Goal: Task Accomplishment & Management: Complete application form

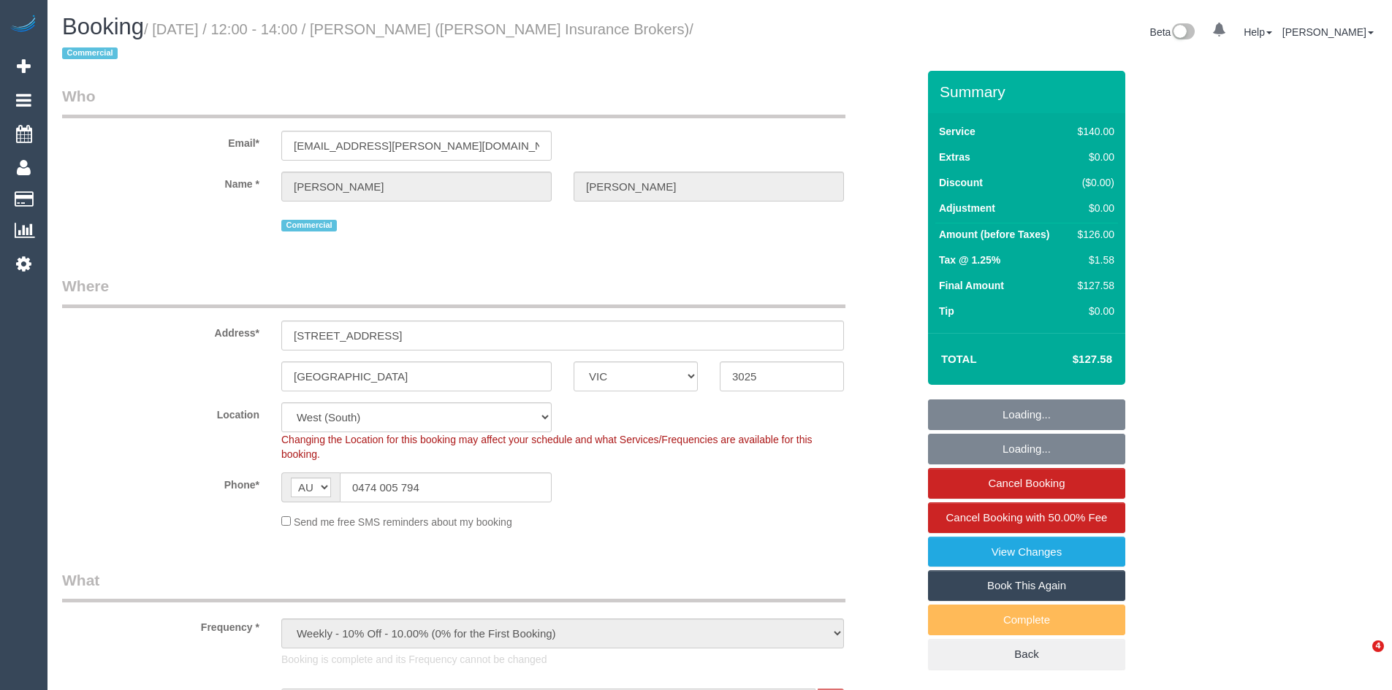
select select "VIC"
select select "string:stripe-pm_1PTD6u2GScqysDRVtBuBNvNX"
select select "number:28"
select select "number:17"
select select "number:21"
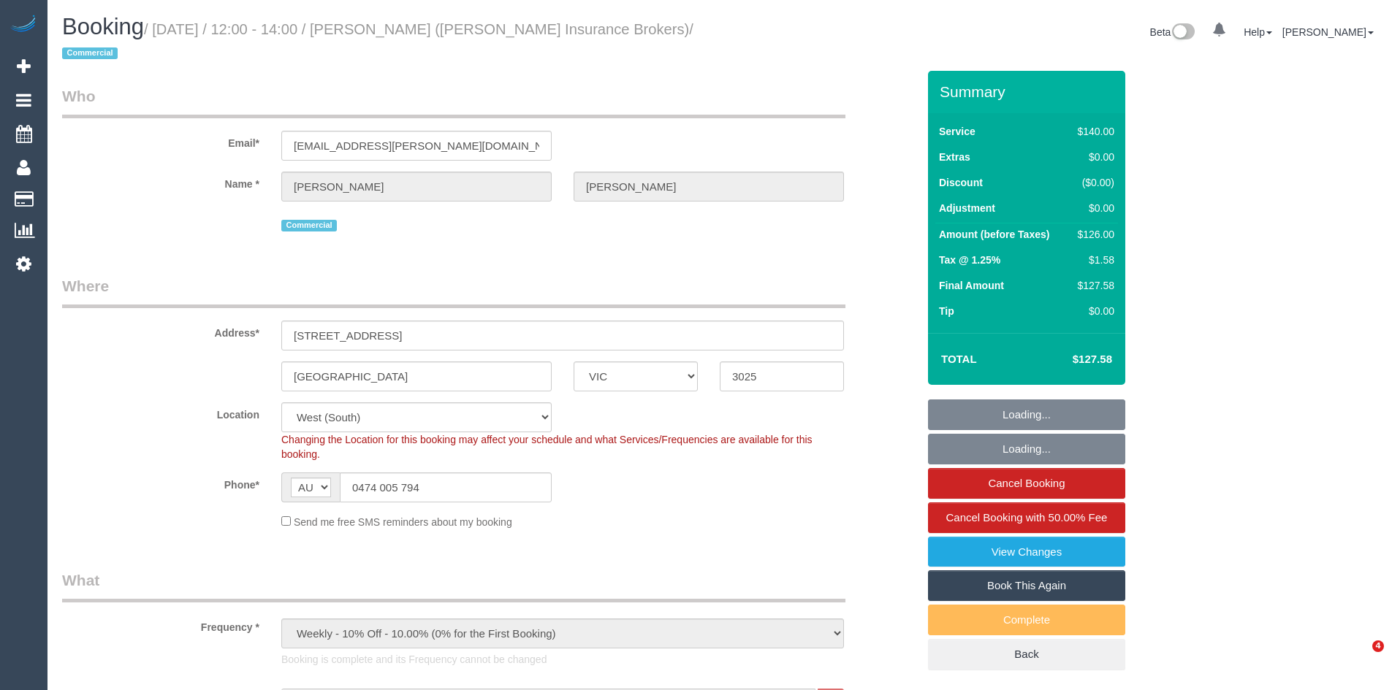
select select "number:24"
select select "number:33"
select select "number:26"
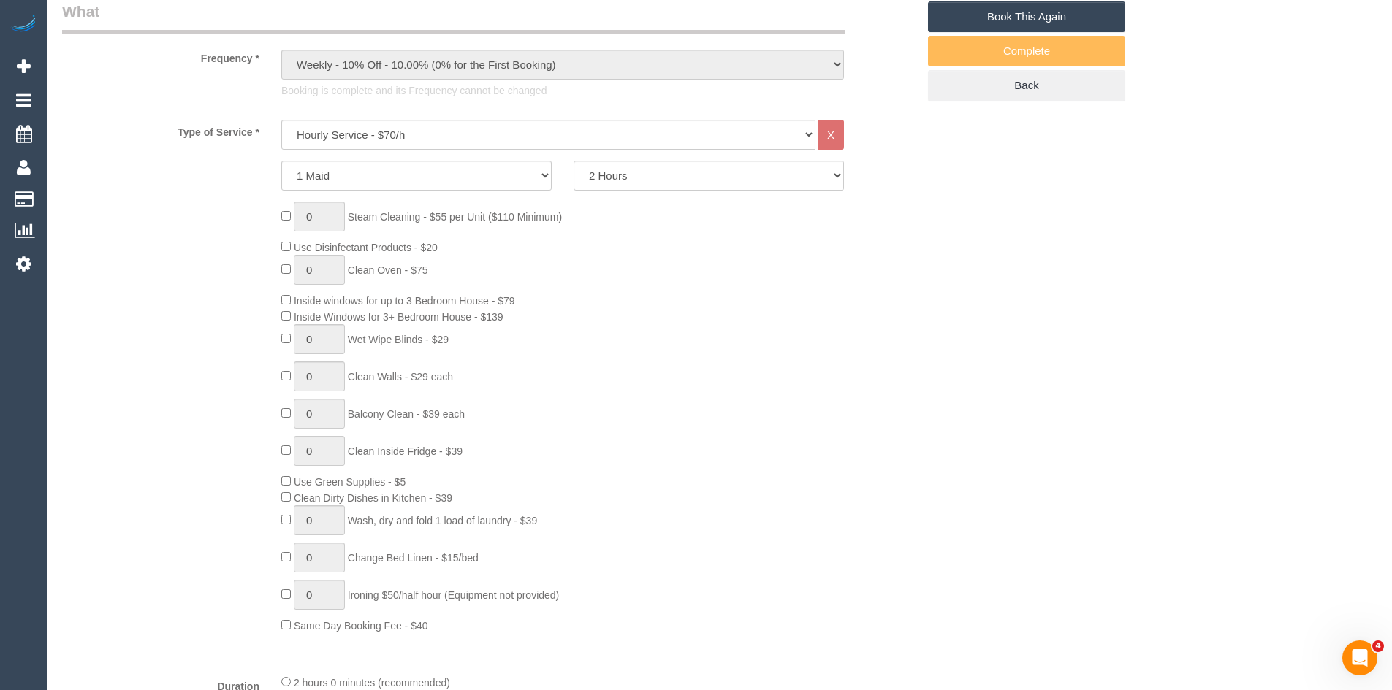
scroll to position [584, 0]
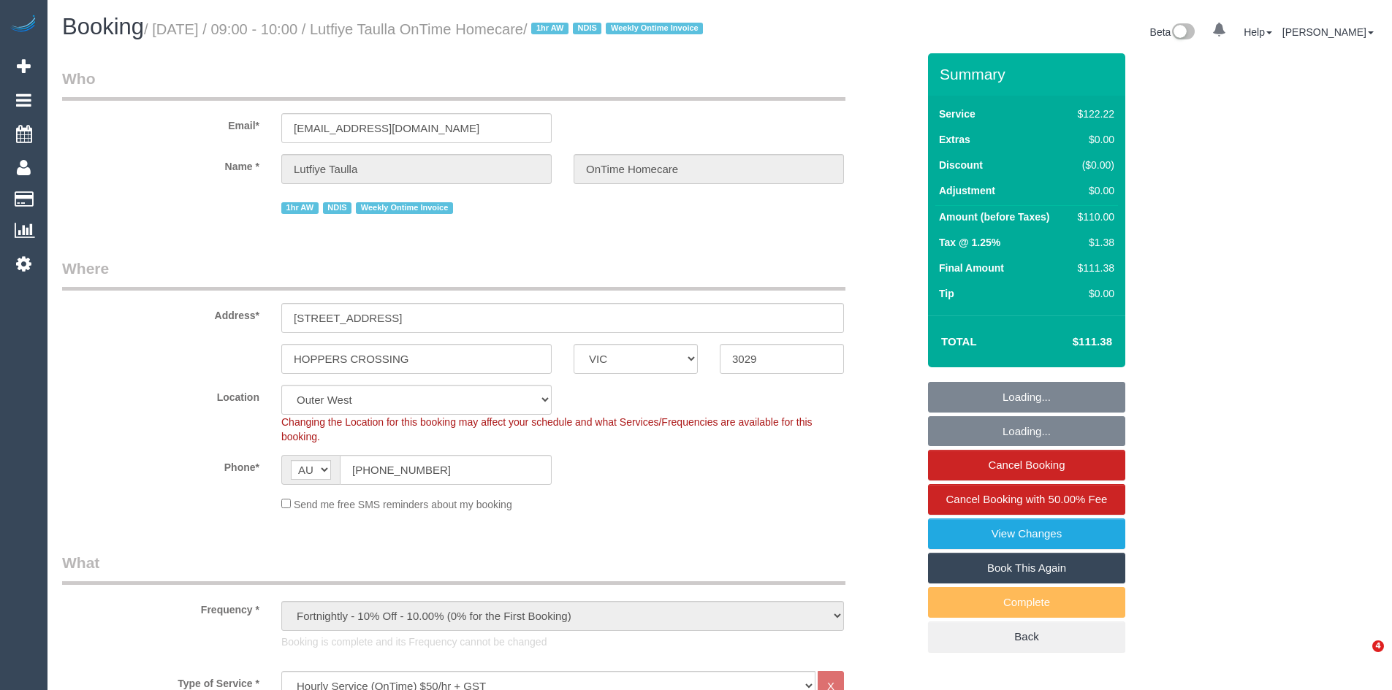
select select "VIC"
select select "number:28"
select select "number:14"
select select "number:19"
select select "number:25"
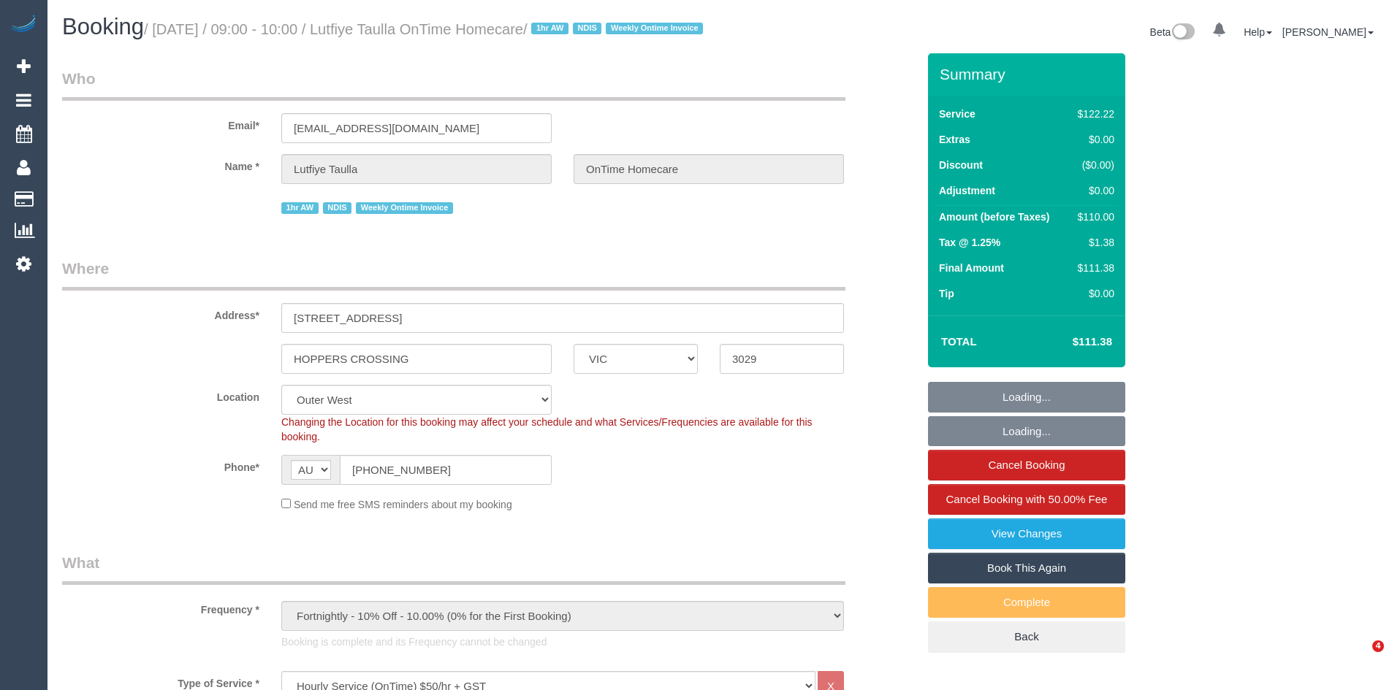
select select "number:35"
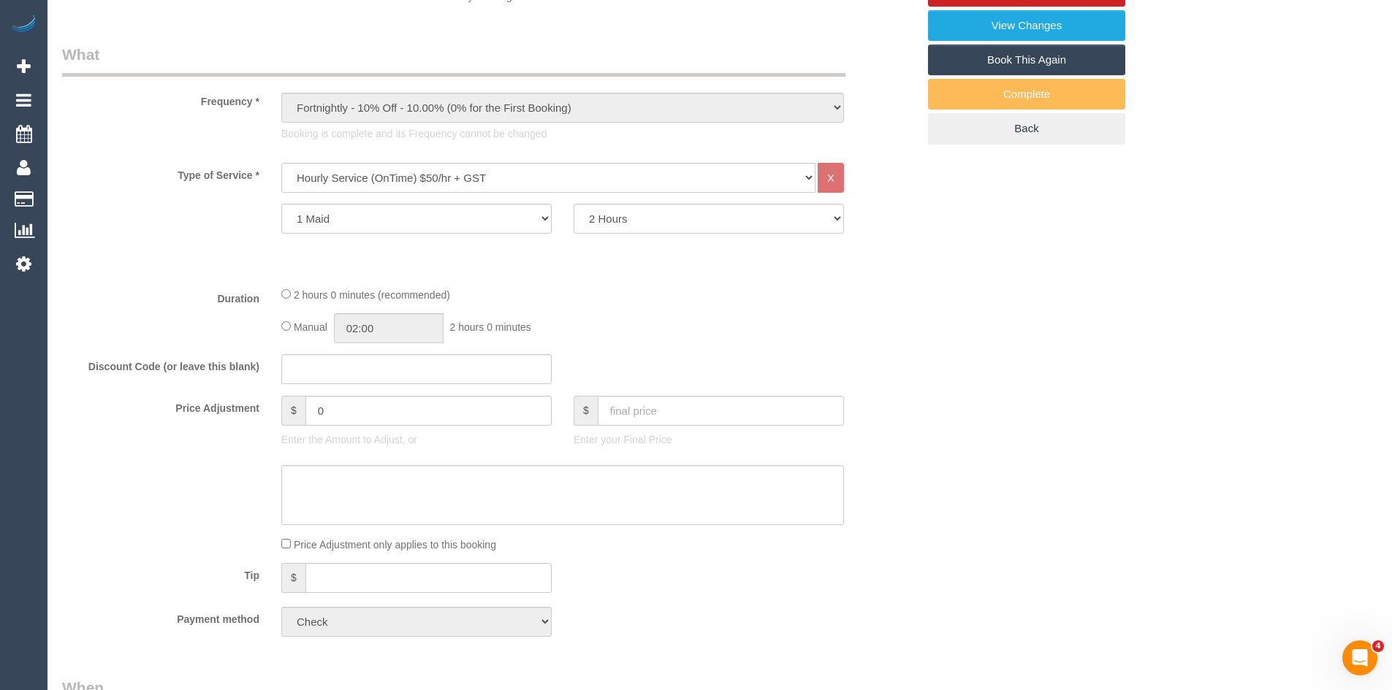
scroll to position [511, 0]
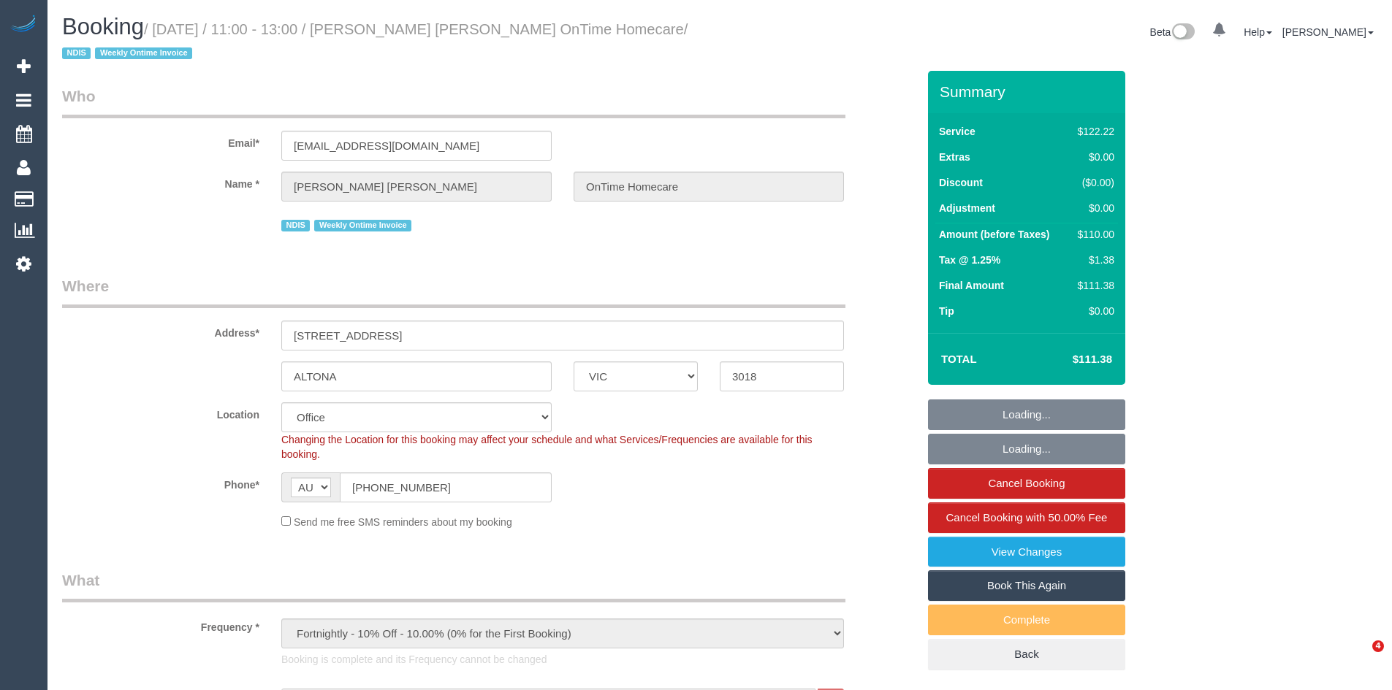
select select "VIC"
select select "number:28"
select select "number:14"
select select "number:19"
select select "number:25"
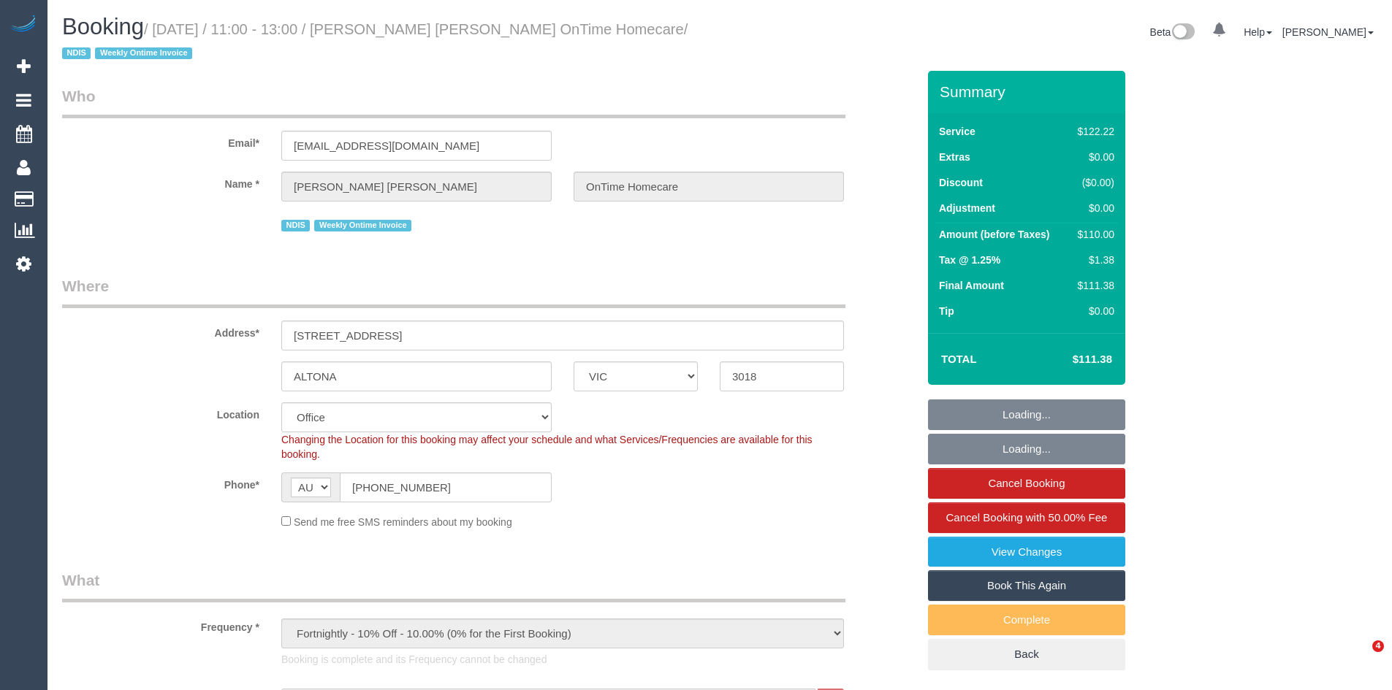
select select "number:35"
select select "object:2003"
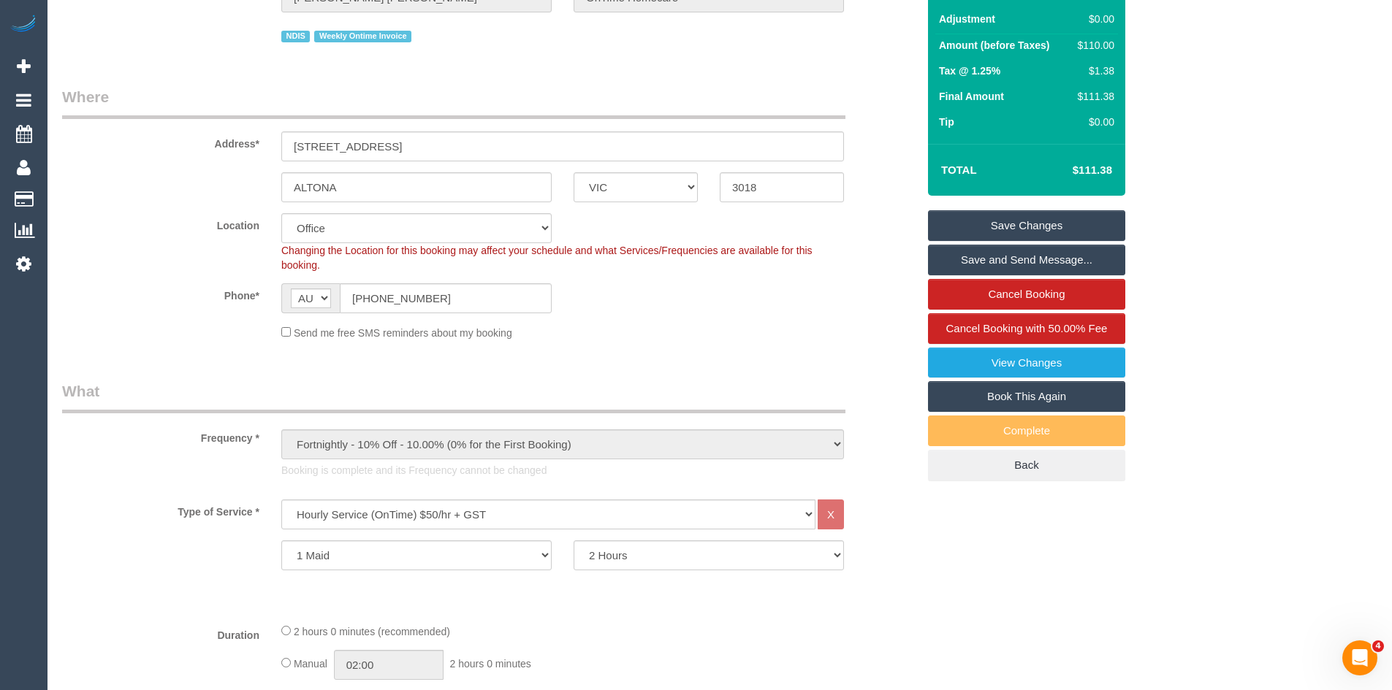
scroll to position [511, 0]
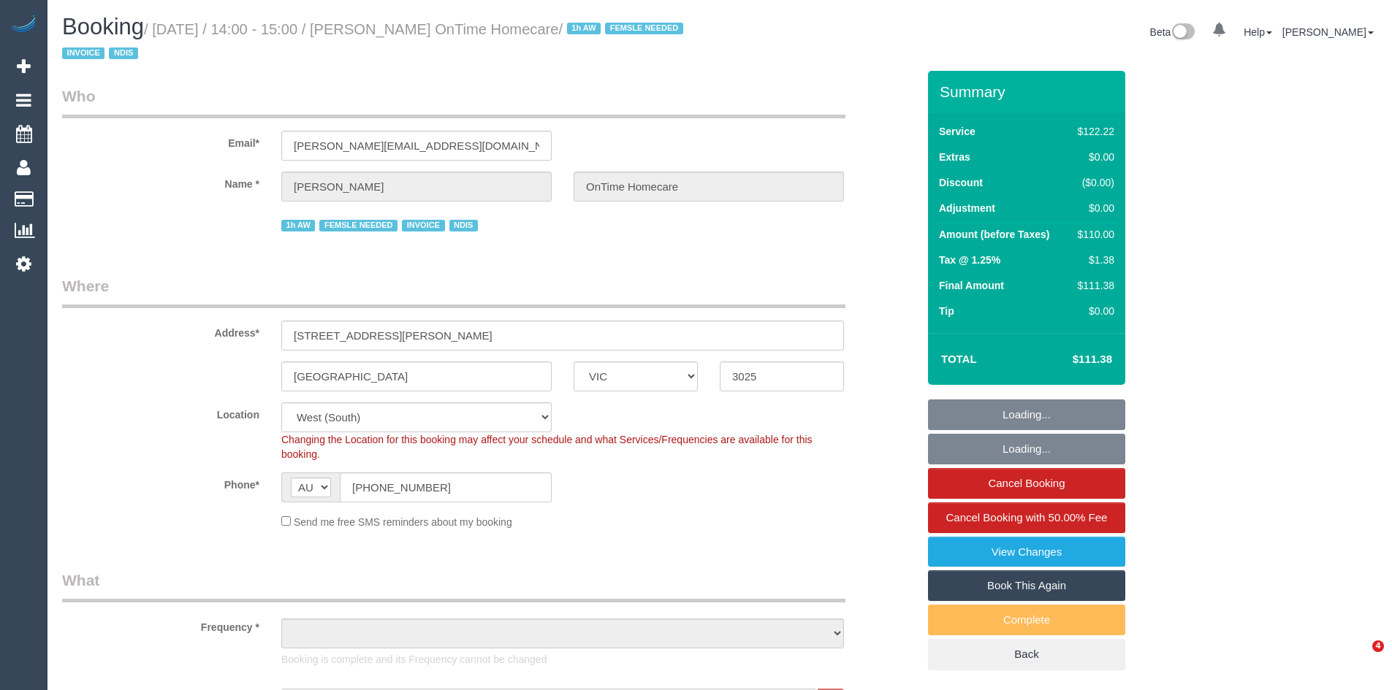
select select "VIC"
select select "number:29"
select select "number:14"
select select "number:19"
select select "number:36"
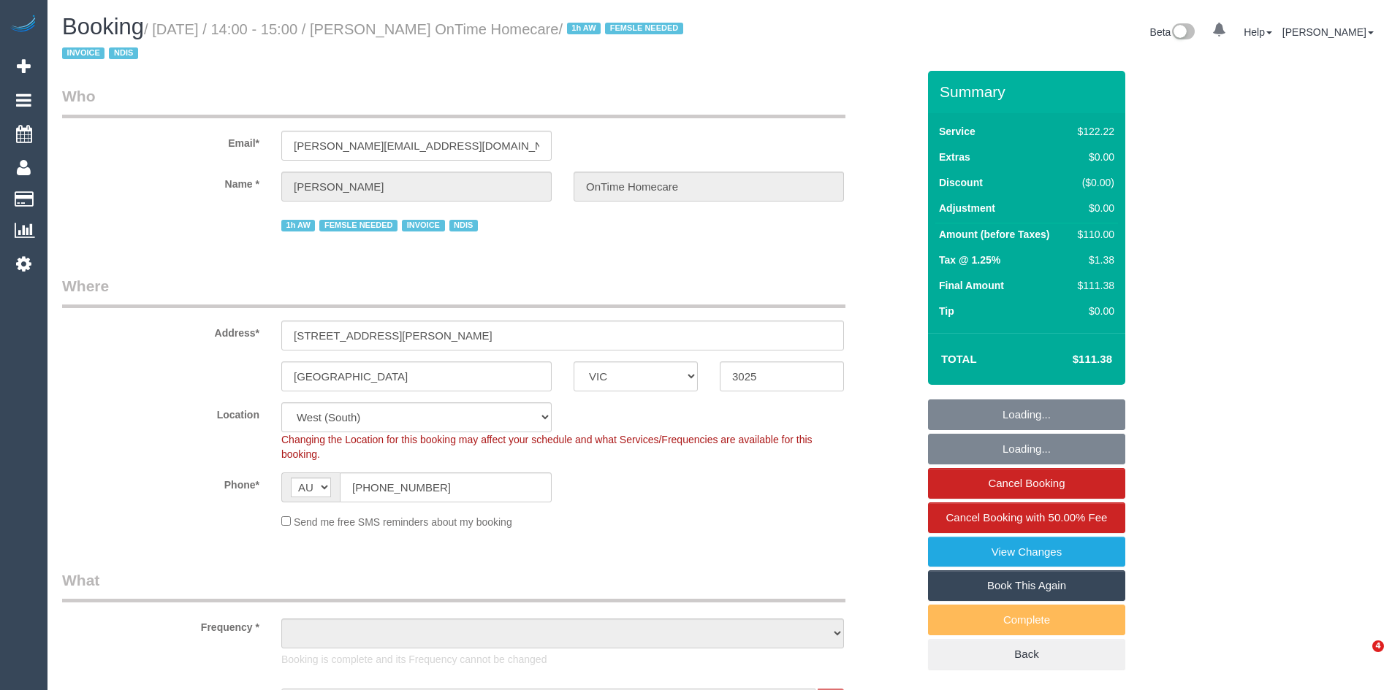
select select "number:35"
select select "object:1236"
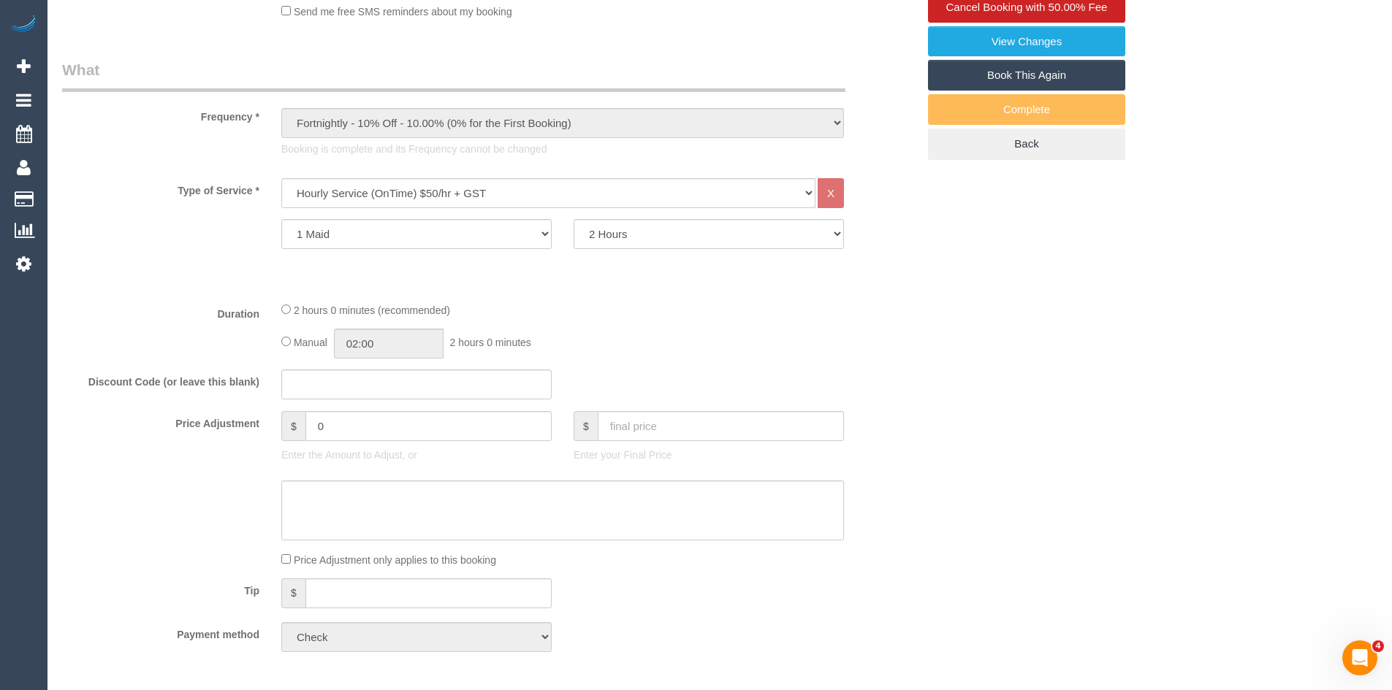
scroll to position [511, 0]
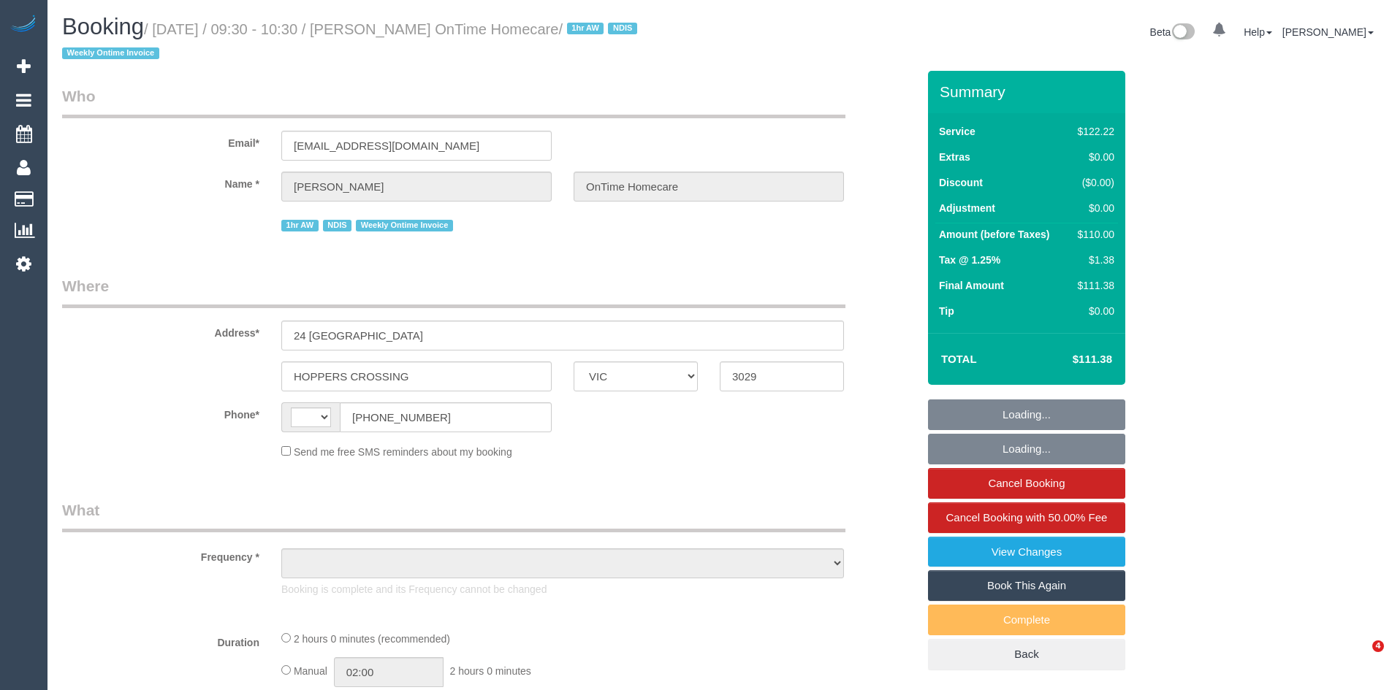
select select "VIC"
select select "object:291"
select select "number:27"
select select "number:14"
select select "number:19"
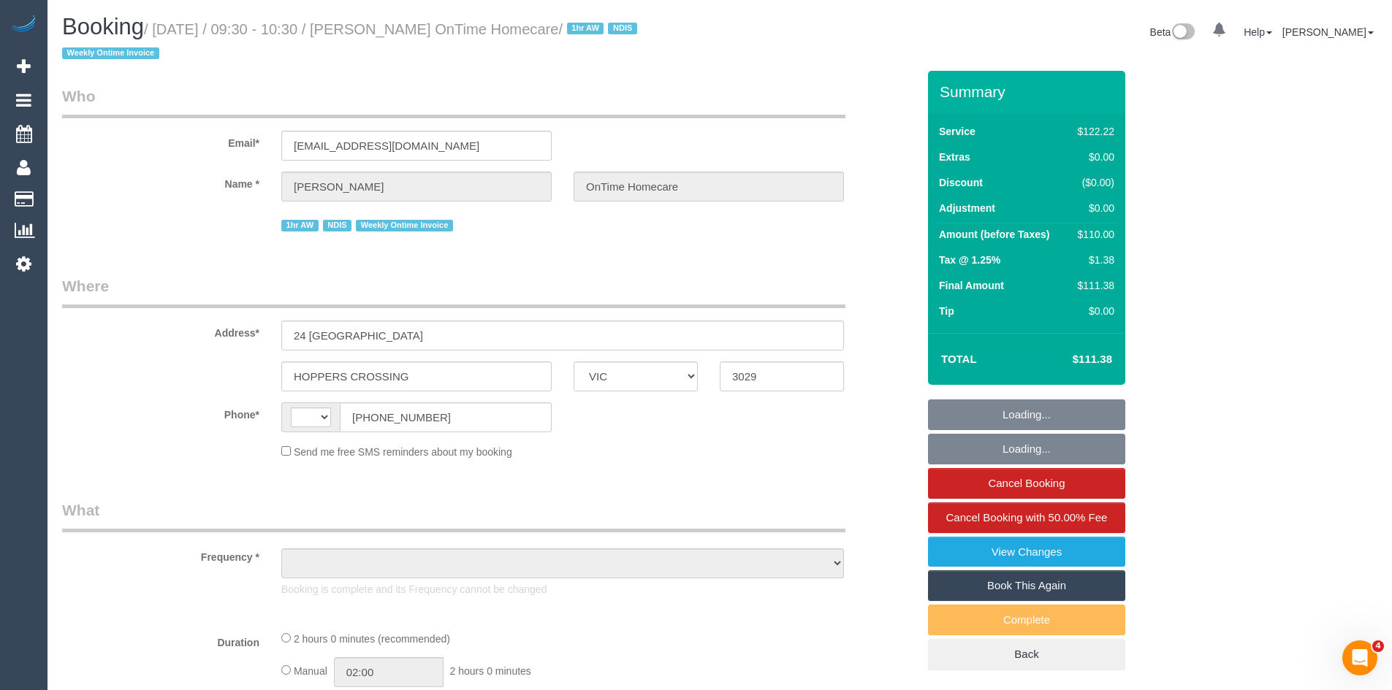
select select "number:36"
select select "number:35"
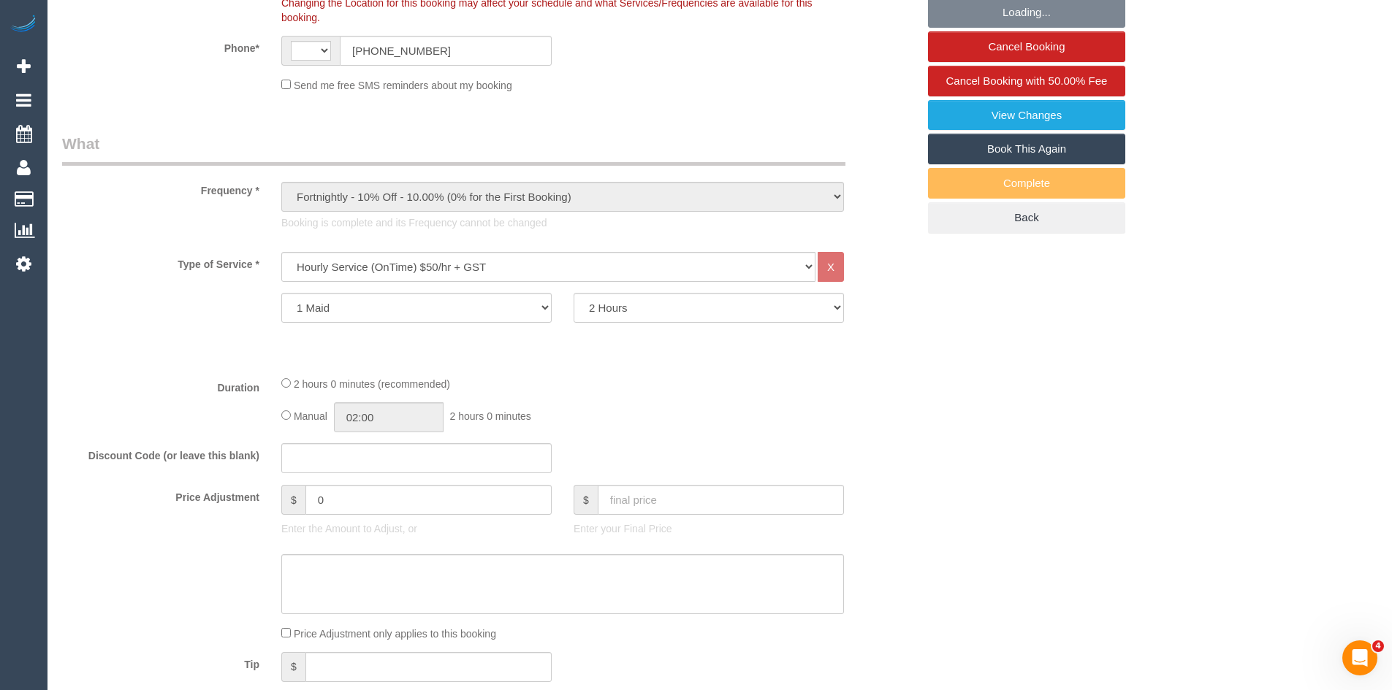
select select "object:753"
select select "string:AU"
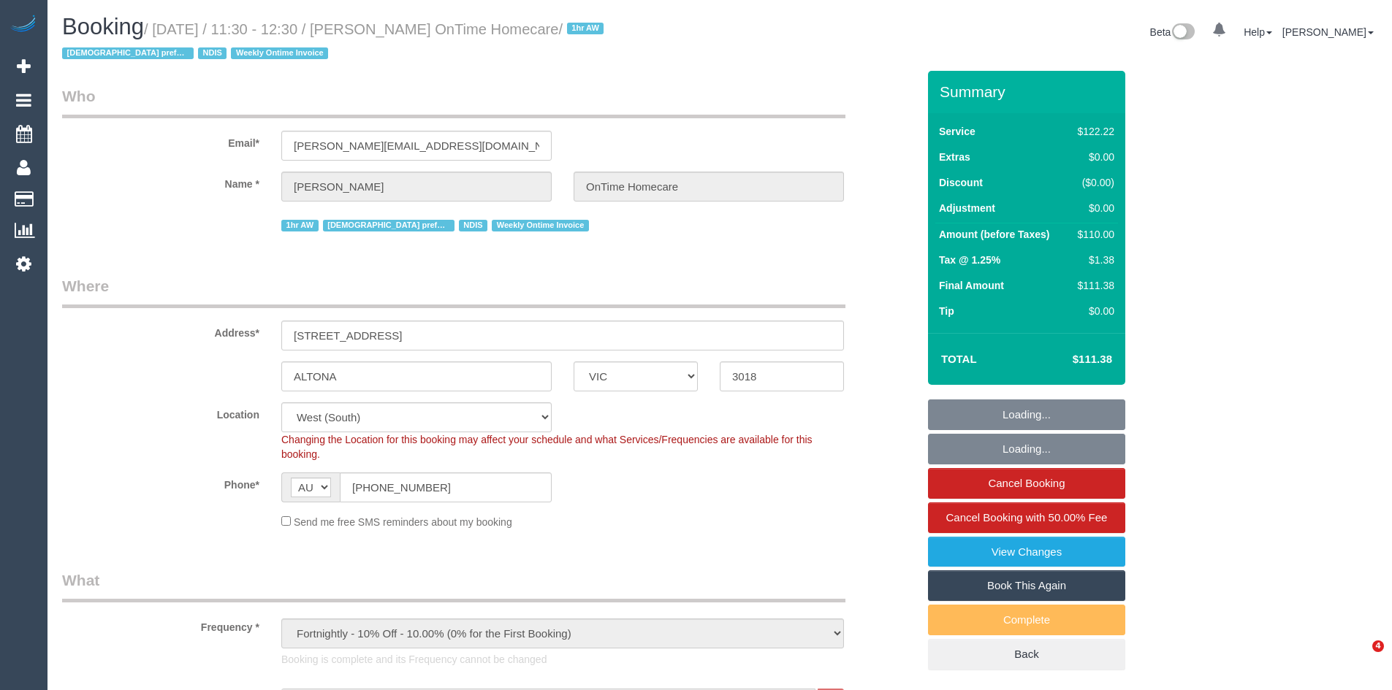
select select "VIC"
select select "number:28"
select select "number:14"
select select "number:19"
select select "number:22"
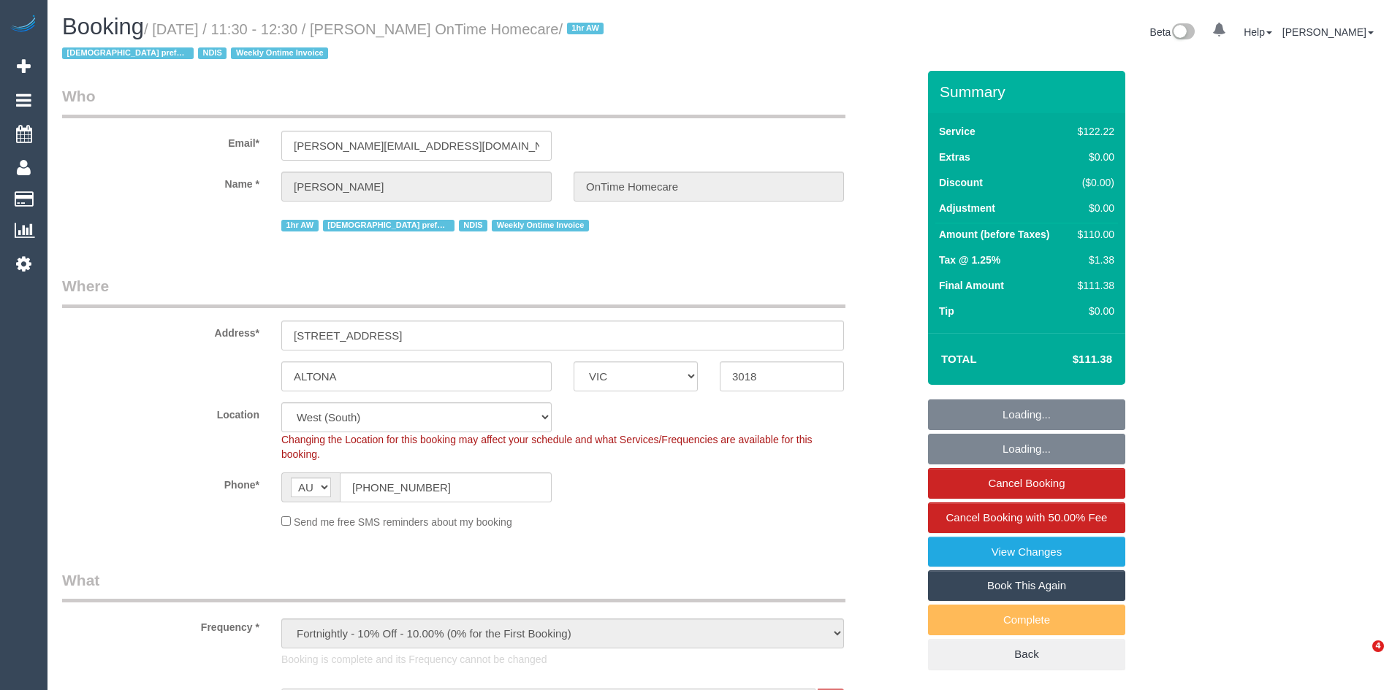
select select "number:35"
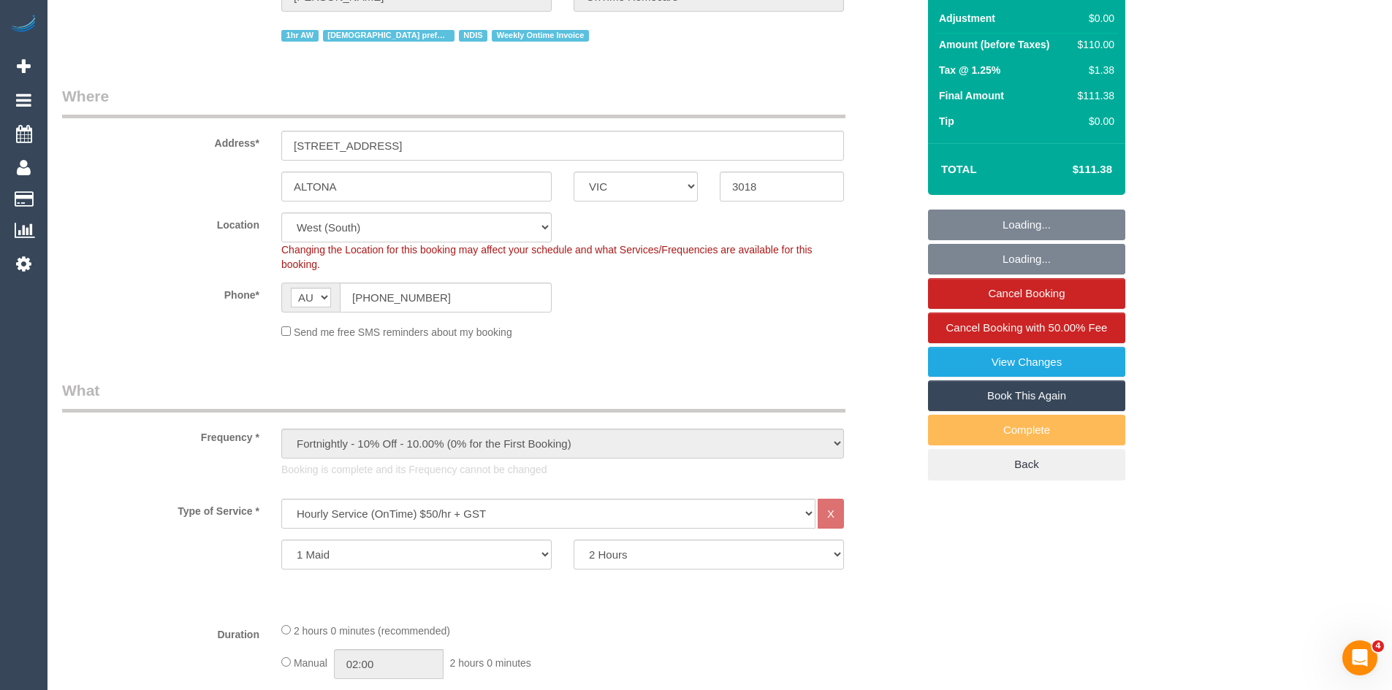
scroll to position [438, 0]
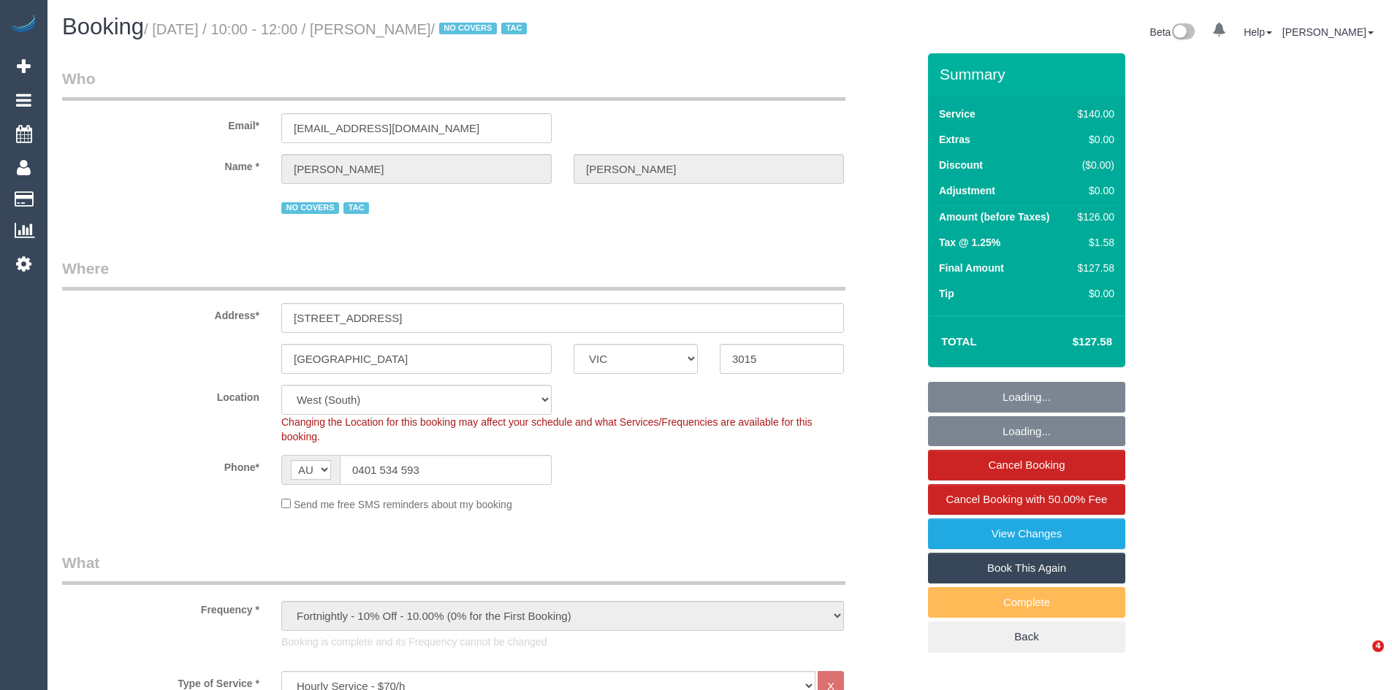
select select "VIC"
select select "spot1"
select select "number:28"
select select "number:14"
select select "number:19"
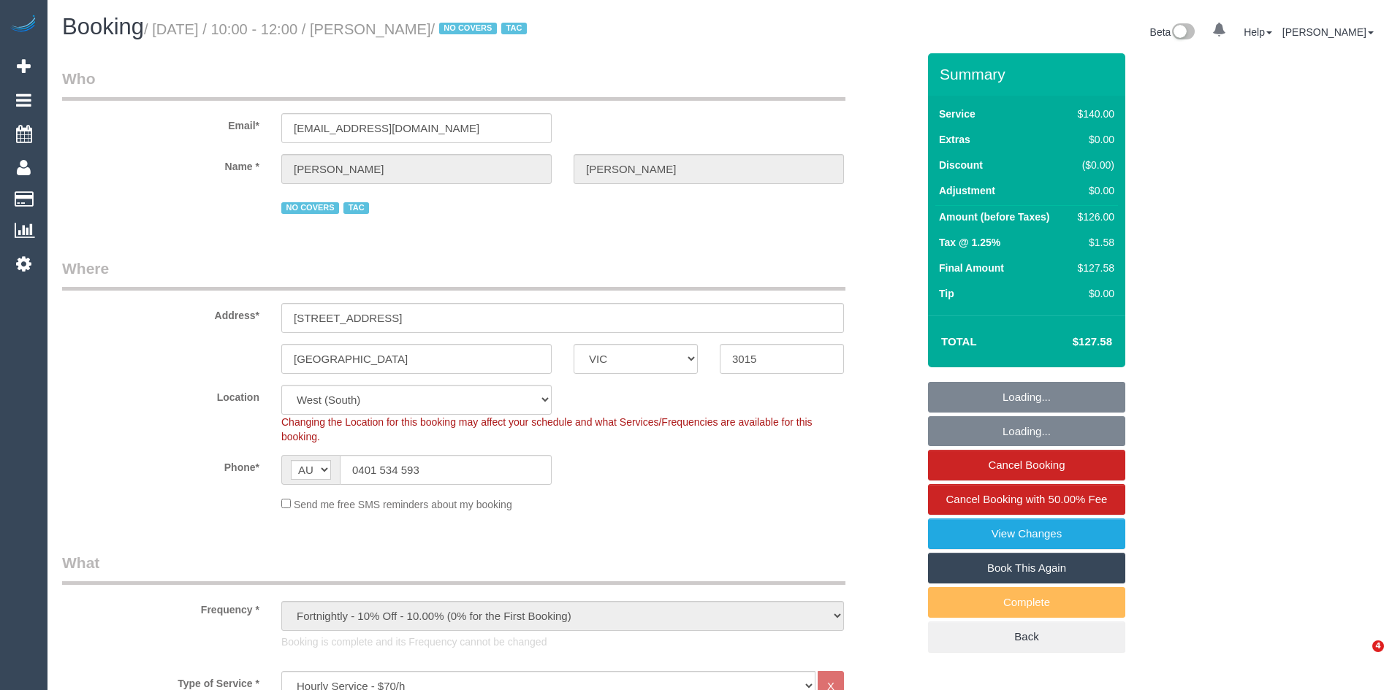
select select "number:36"
select select "number:35"
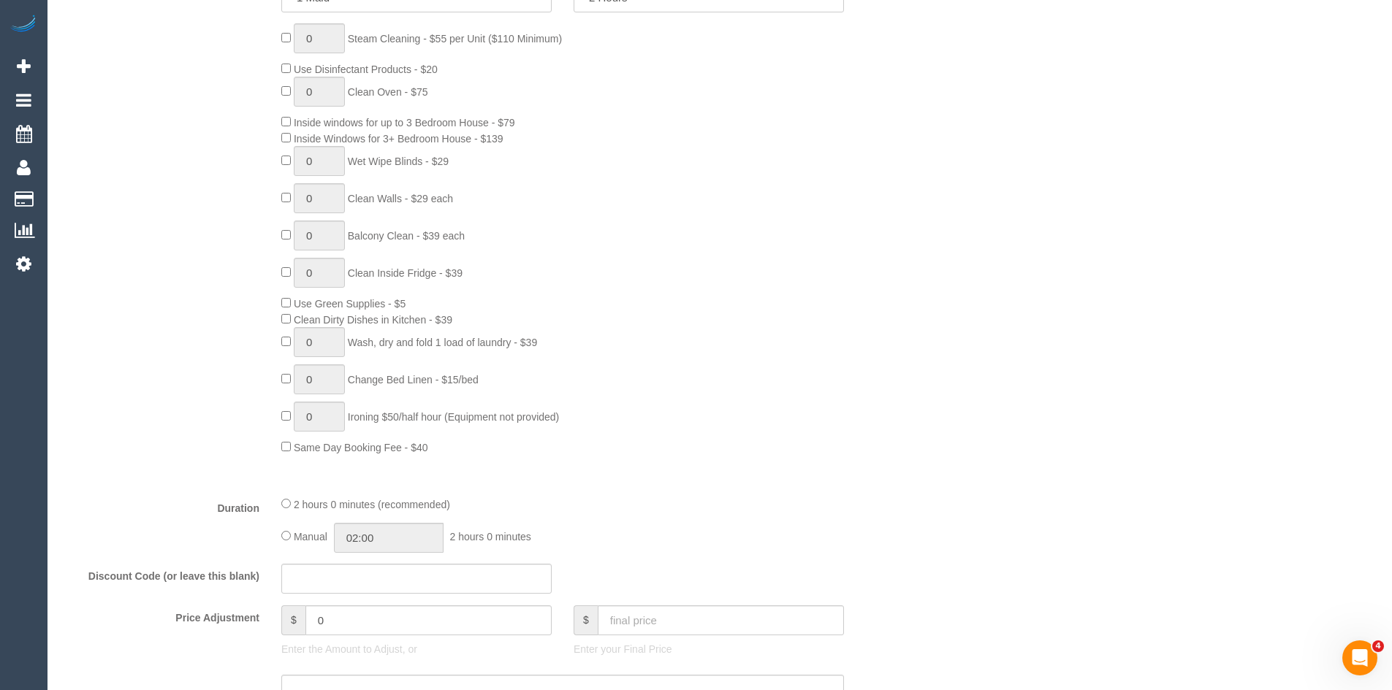
scroll to position [730, 0]
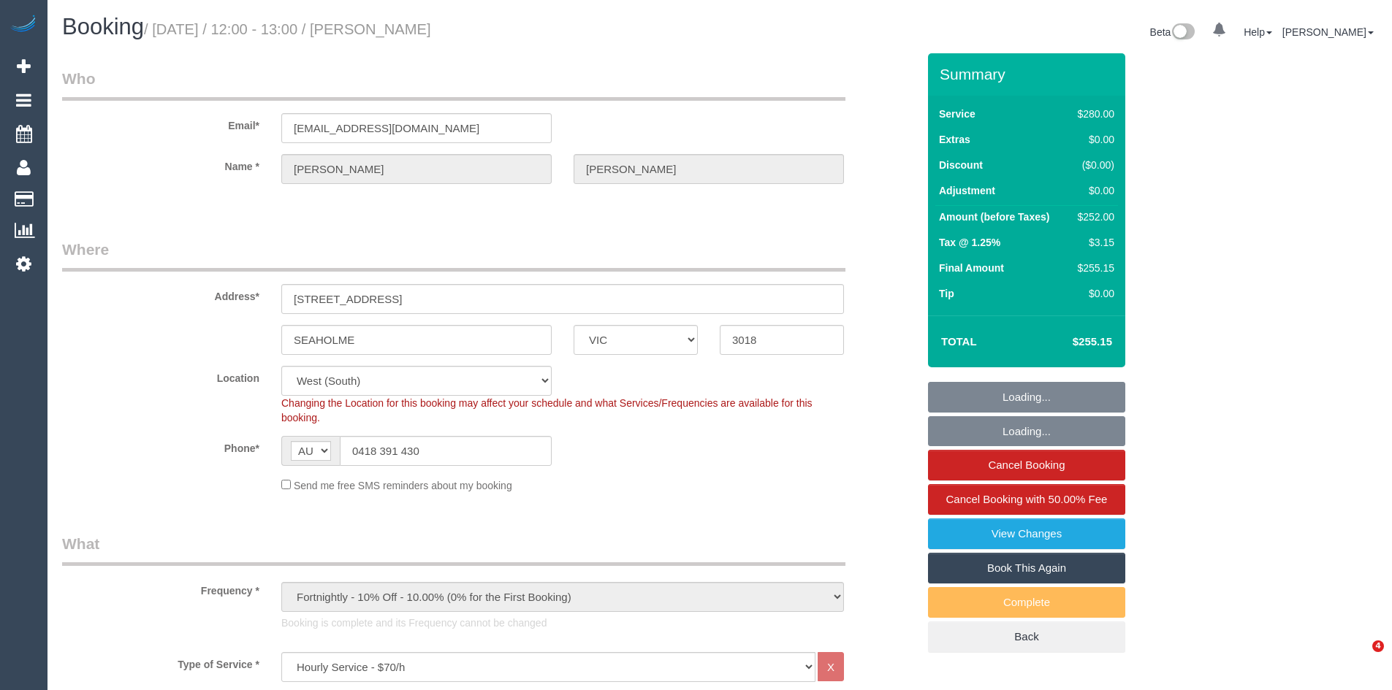
select select "VIC"
select select "240"
select select "number:27"
select select "number:16"
select select "number:18"
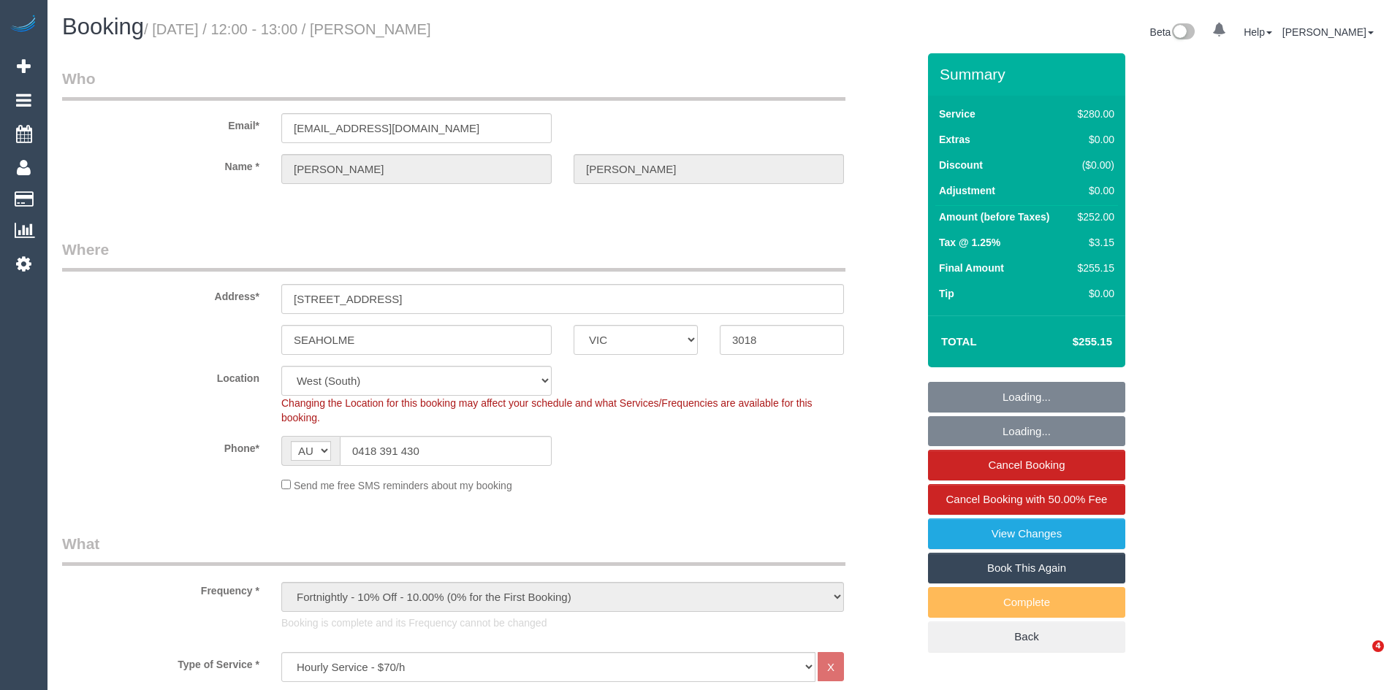
select select "number:22"
select select "number:35"
select select "number:12"
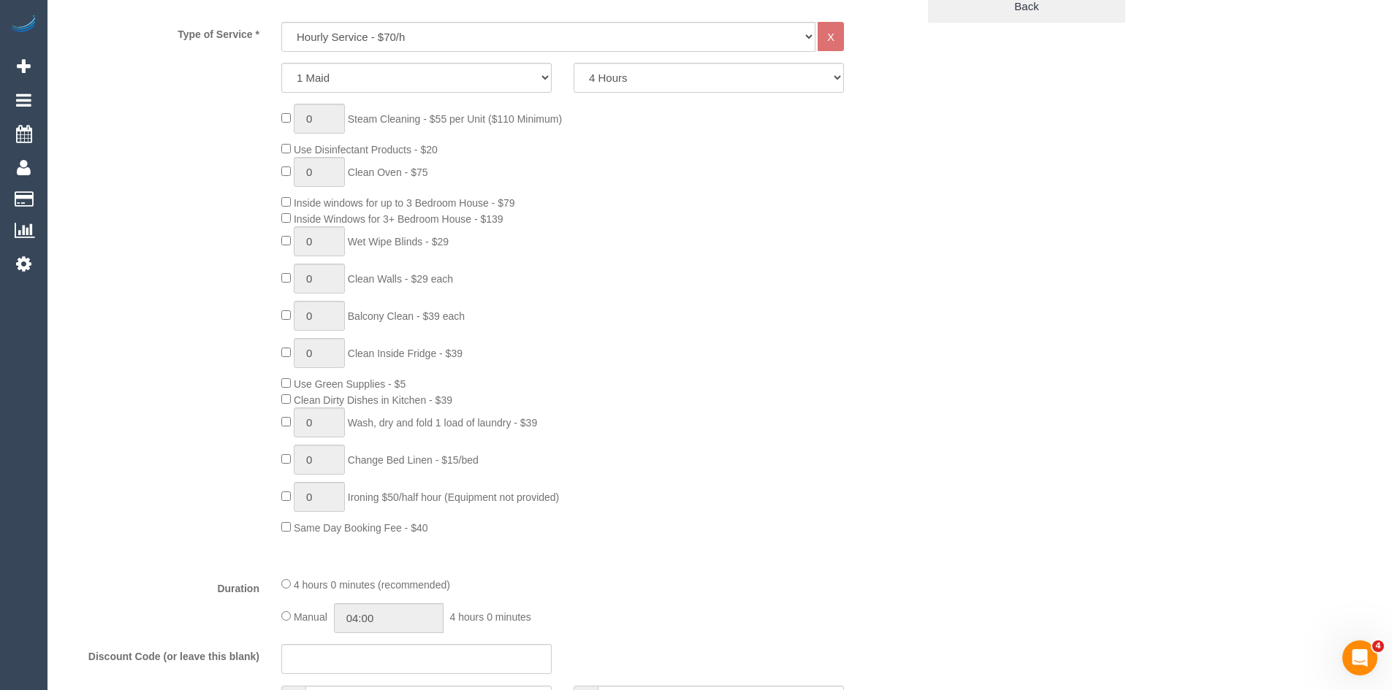
scroll to position [657, 0]
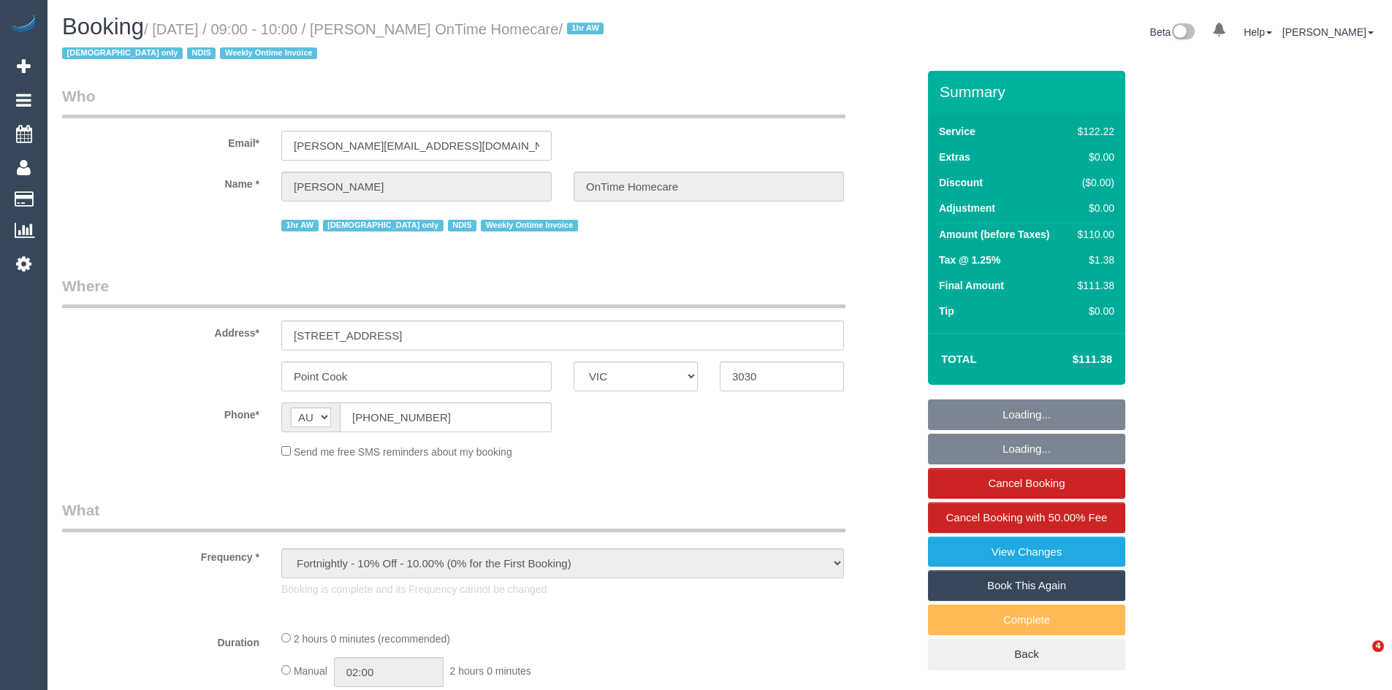
select select "VIC"
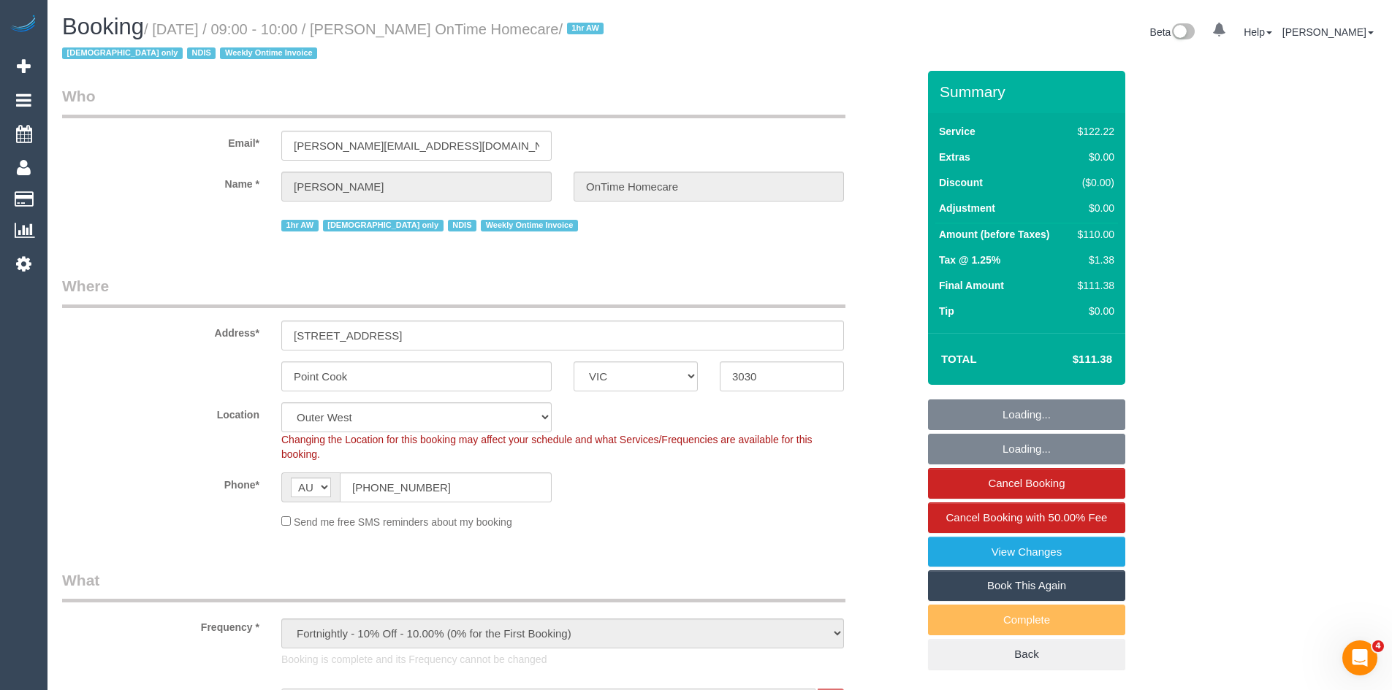
select select "number:28"
select select "number:14"
select select "number:19"
select select "number:22"
select select "number:35"
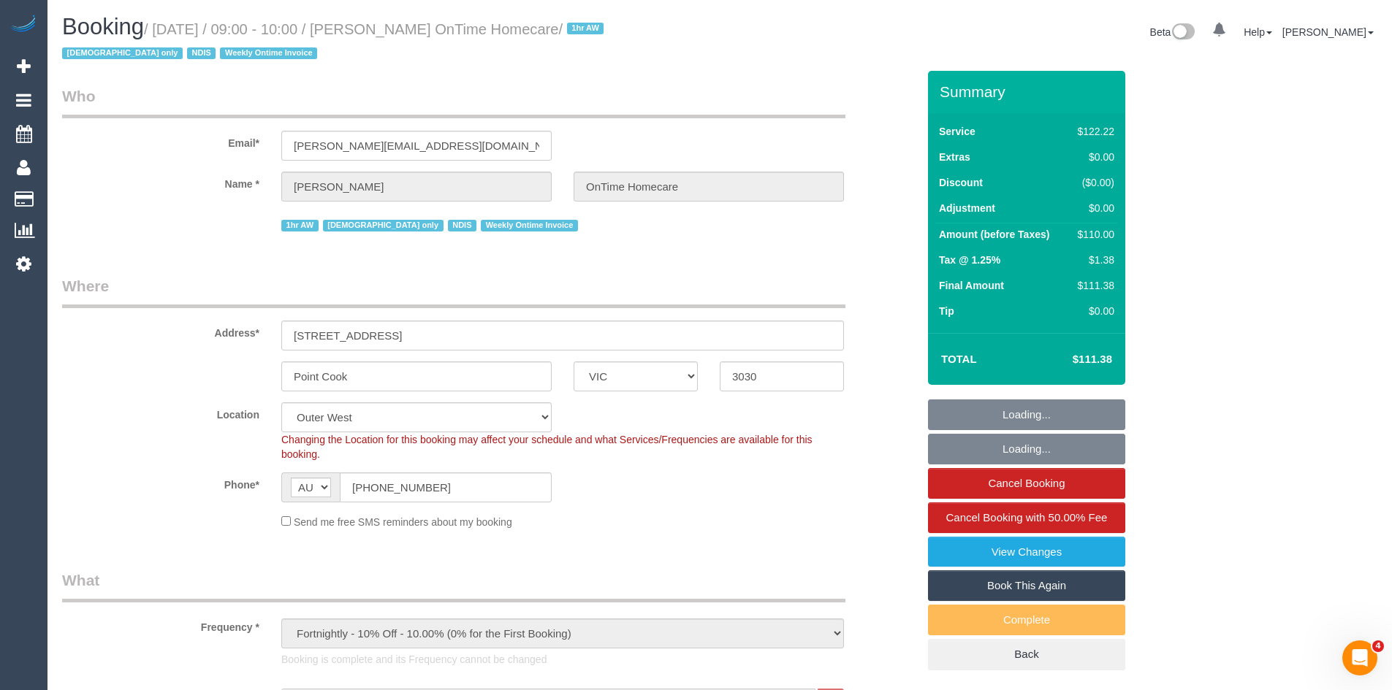
select select "object:1153"
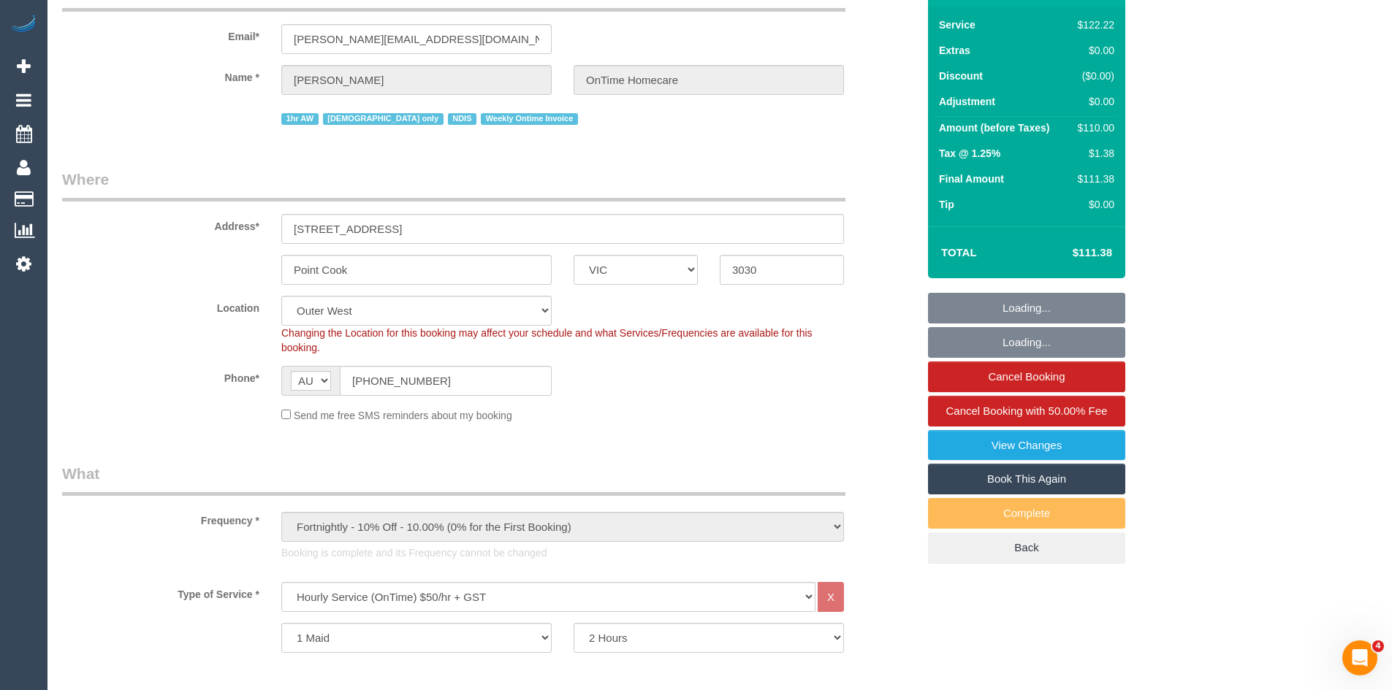
scroll to position [365, 0]
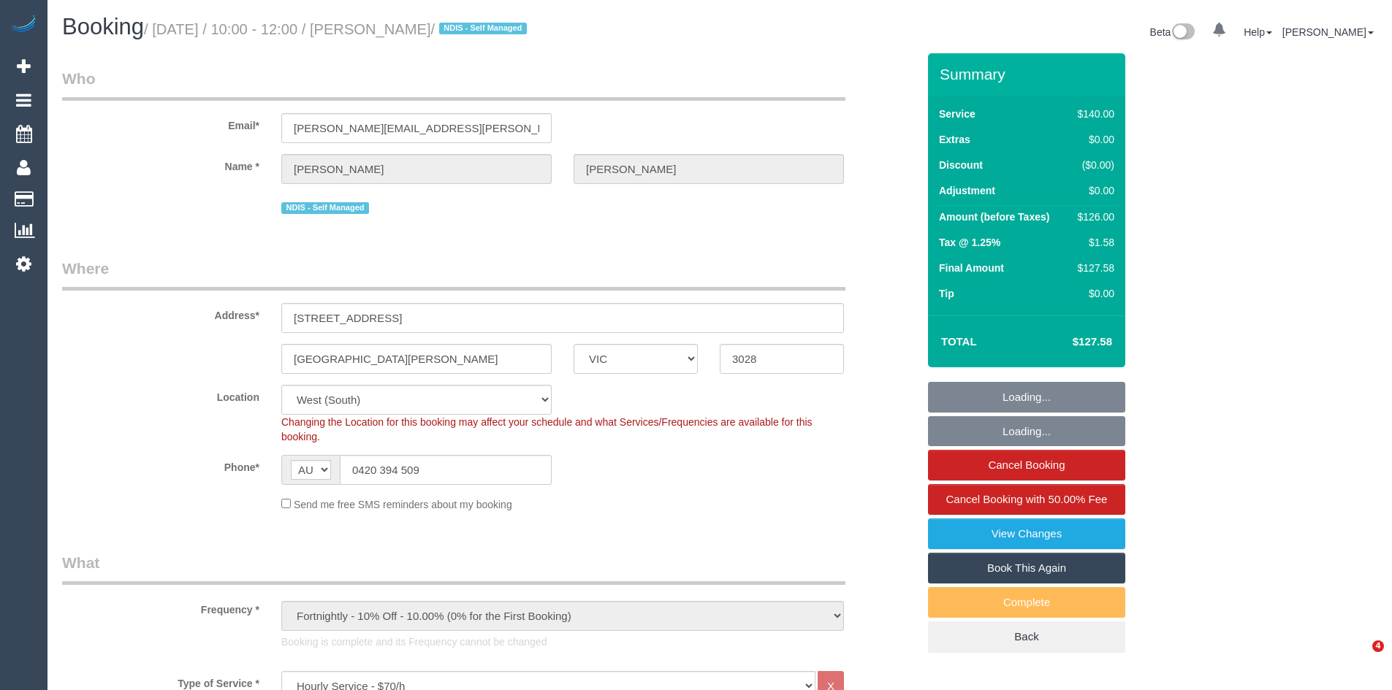
select select "VIC"
select select "number:27"
select select "number:14"
select select "number:18"
select select "number:22"
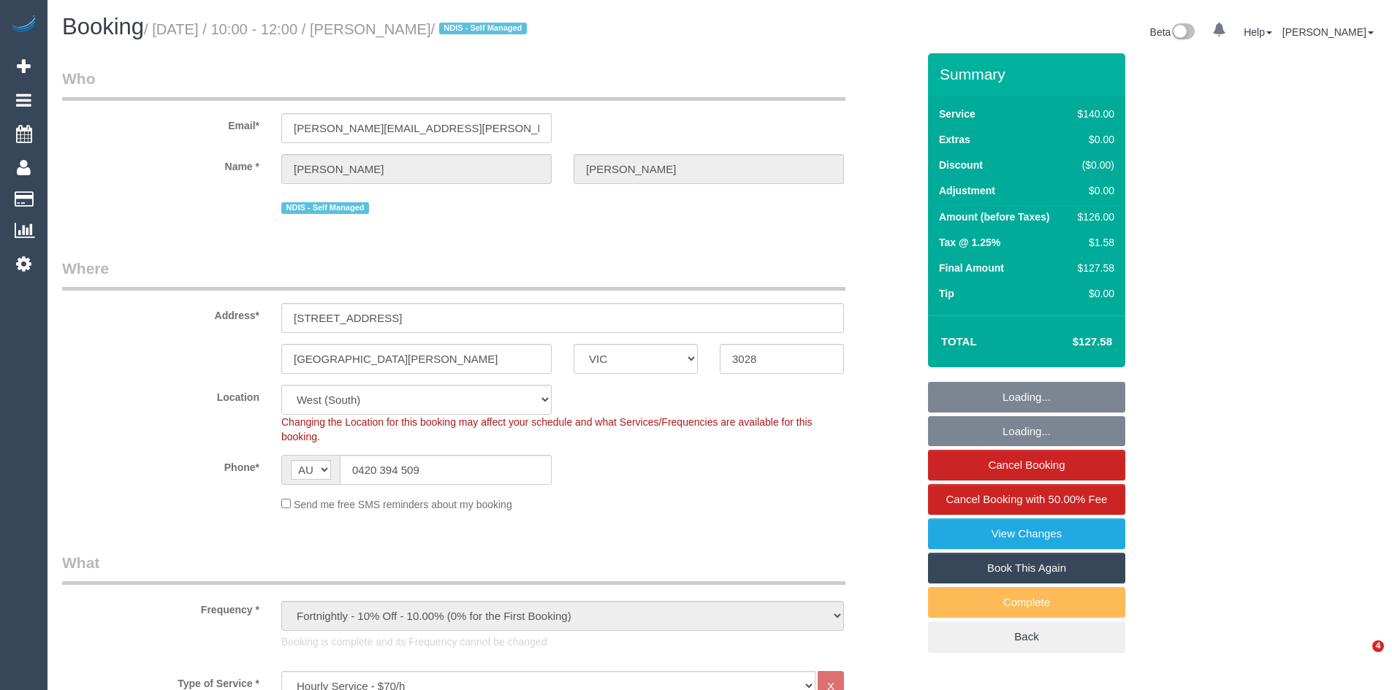
select select "number:34"
select select "number:13"
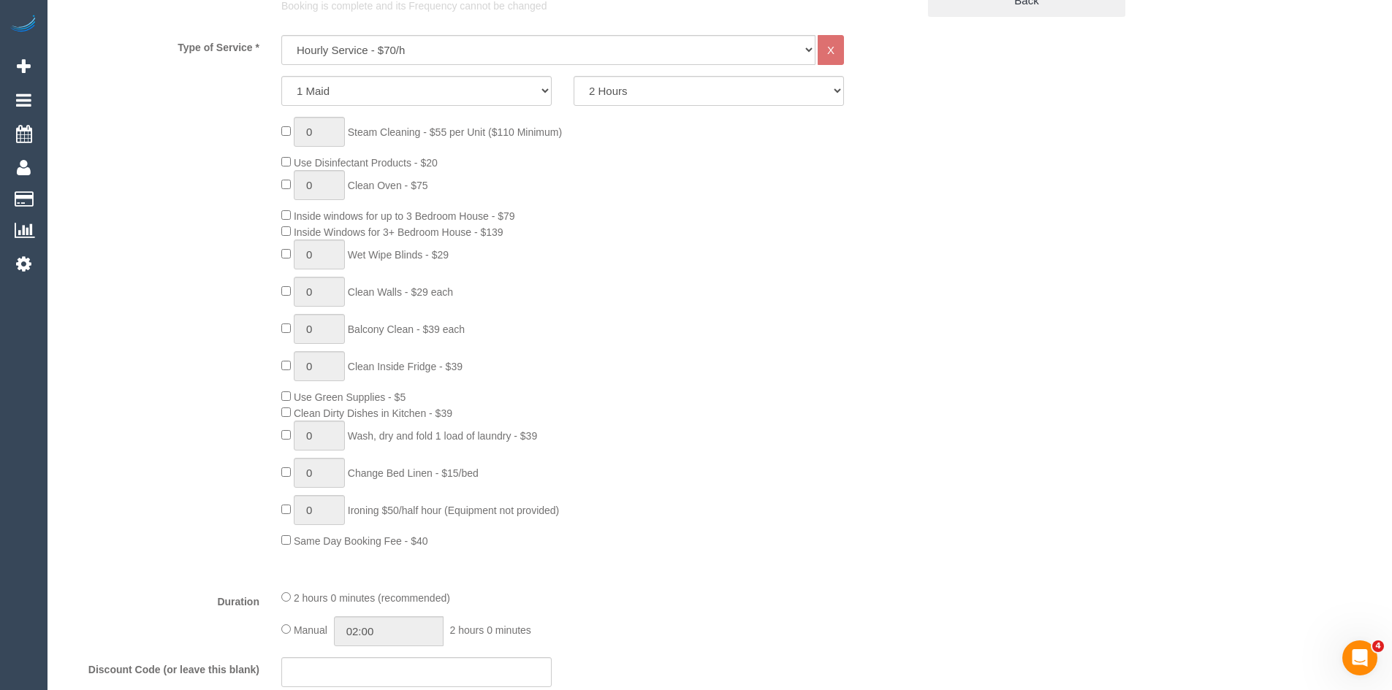
scroll to position [657, 0]
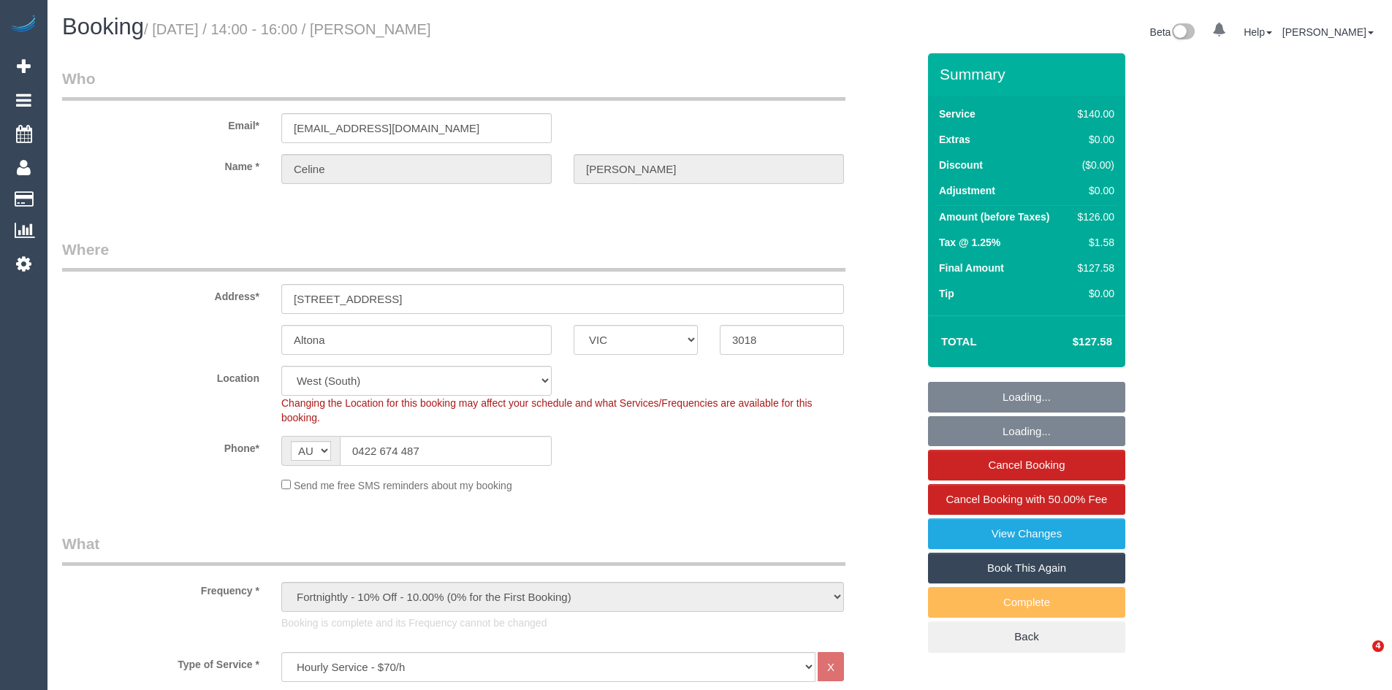
select select "VIC"
select select "string:stripe-pm_1P4Hxx2GScqysDRVdA4QlOyX"
select select "number:29"
select select "number:14"
select select "number:18"
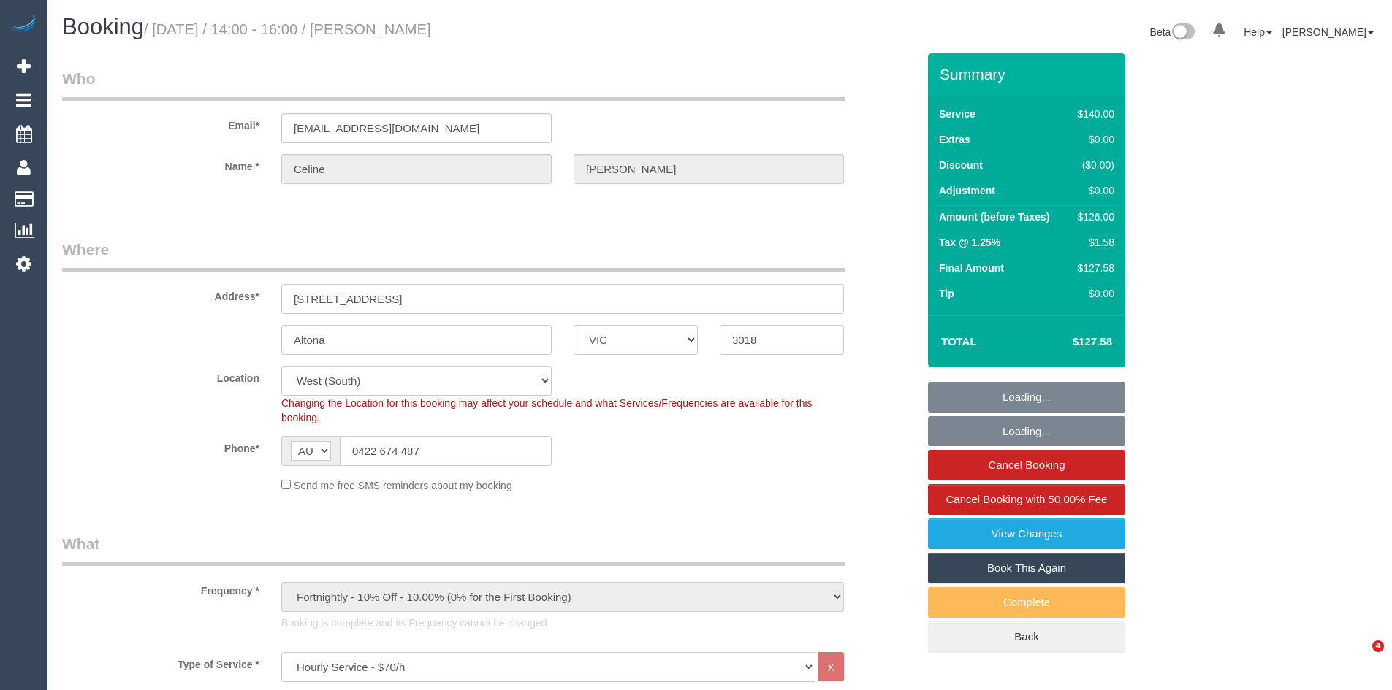
select select "number:36"
select select "number:34"
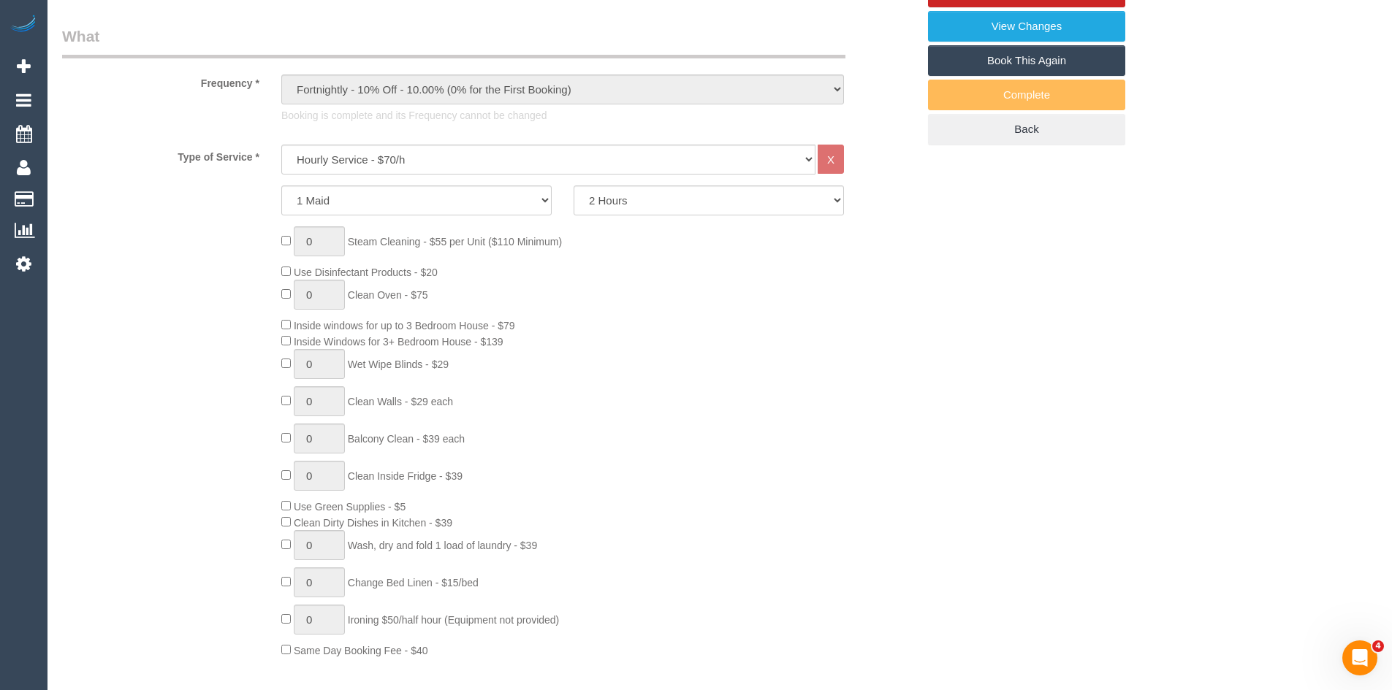
scroll to position [804, 0]
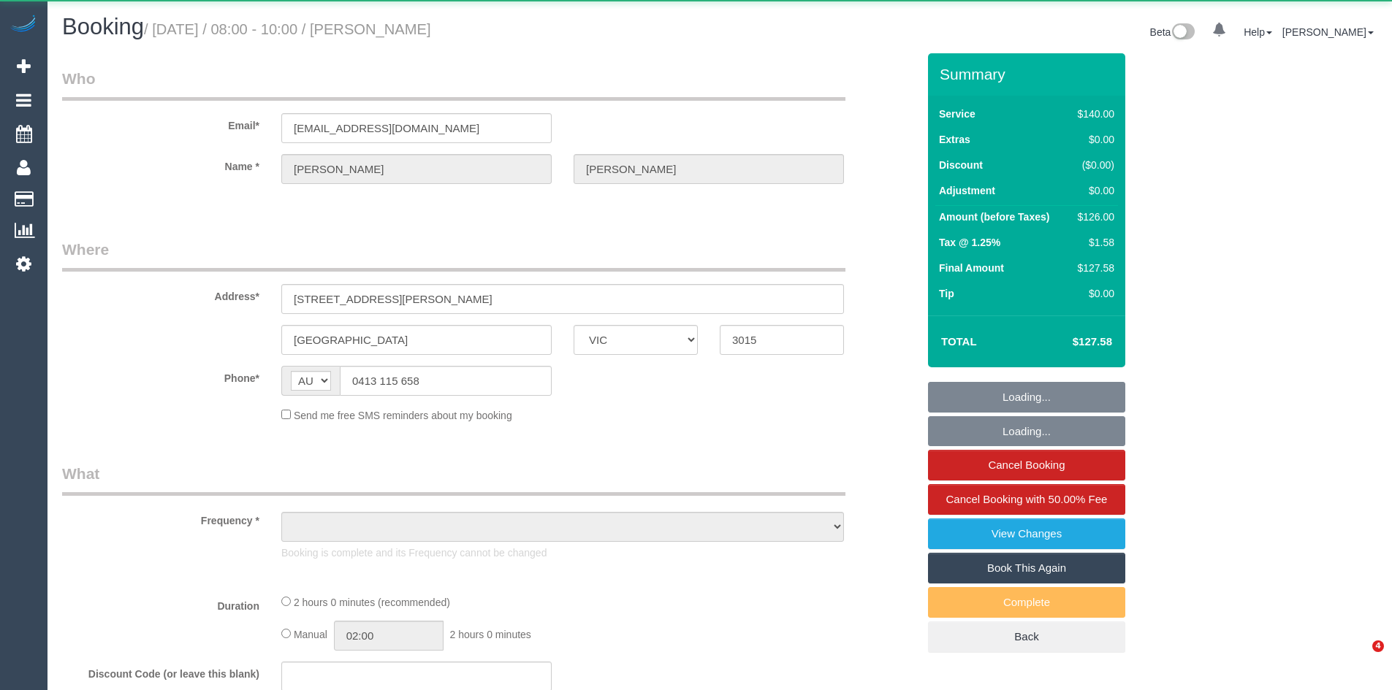
select select "VIC"
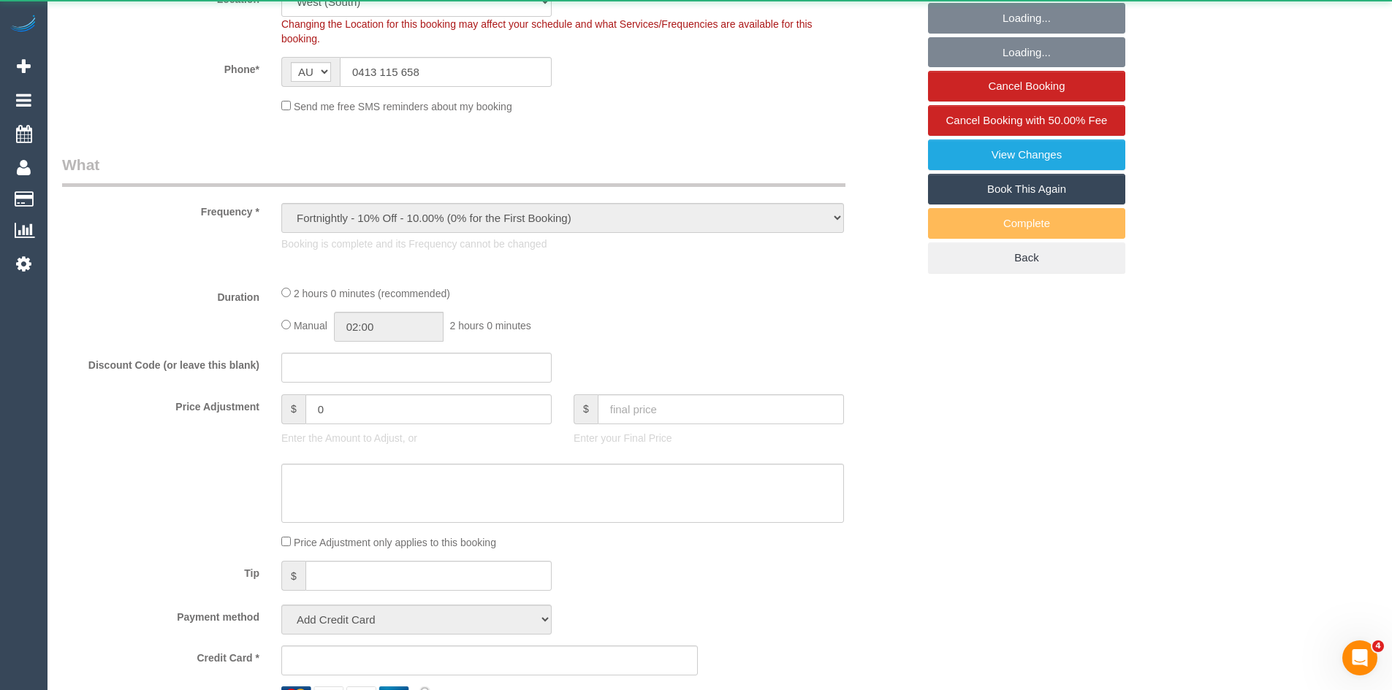
select select "object:695"
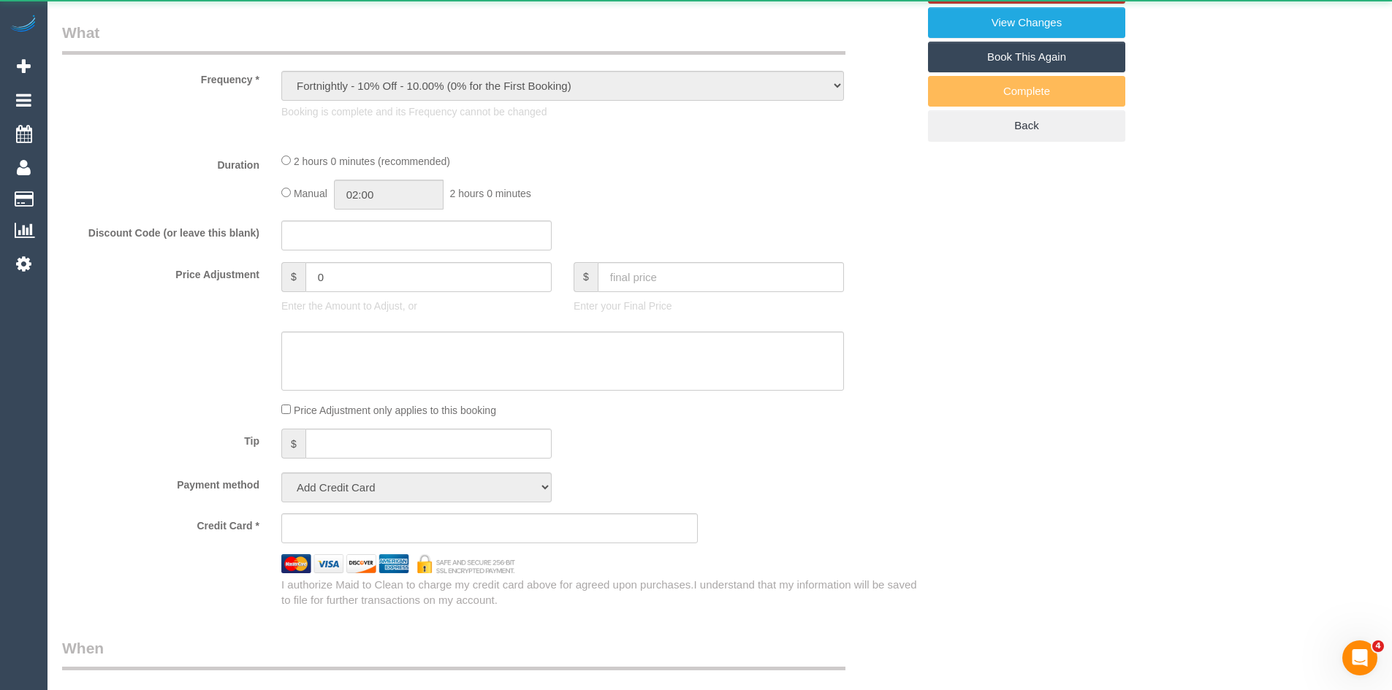
select select "number:27"
select select "number:14"
select select "number:18"
select select "number:24"
select select "number:35"
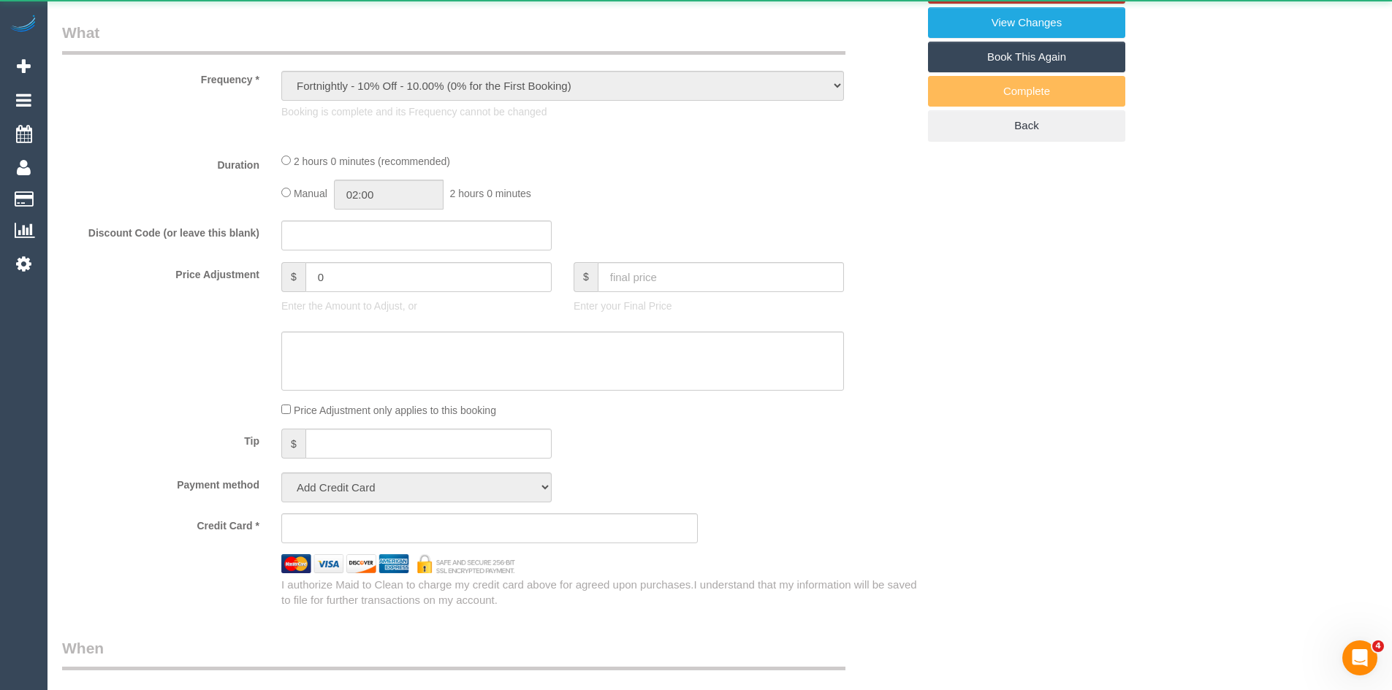
select select "number:11"
select select "string:stripe-pm_1RAJL42GScqysDRVWFk2BP8N"
select select "27726"
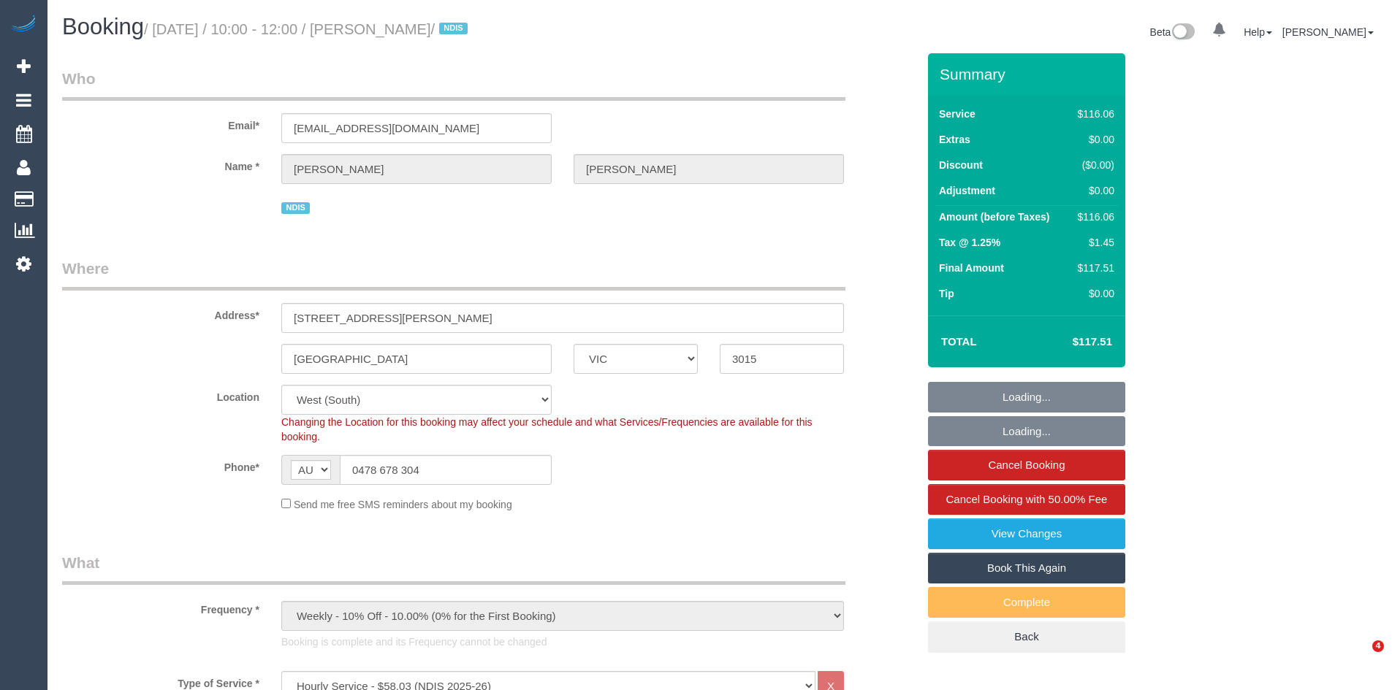
select select "VIC"
select select "string:check"
select select "number:28"
select select "number:14"
select select "number:19"
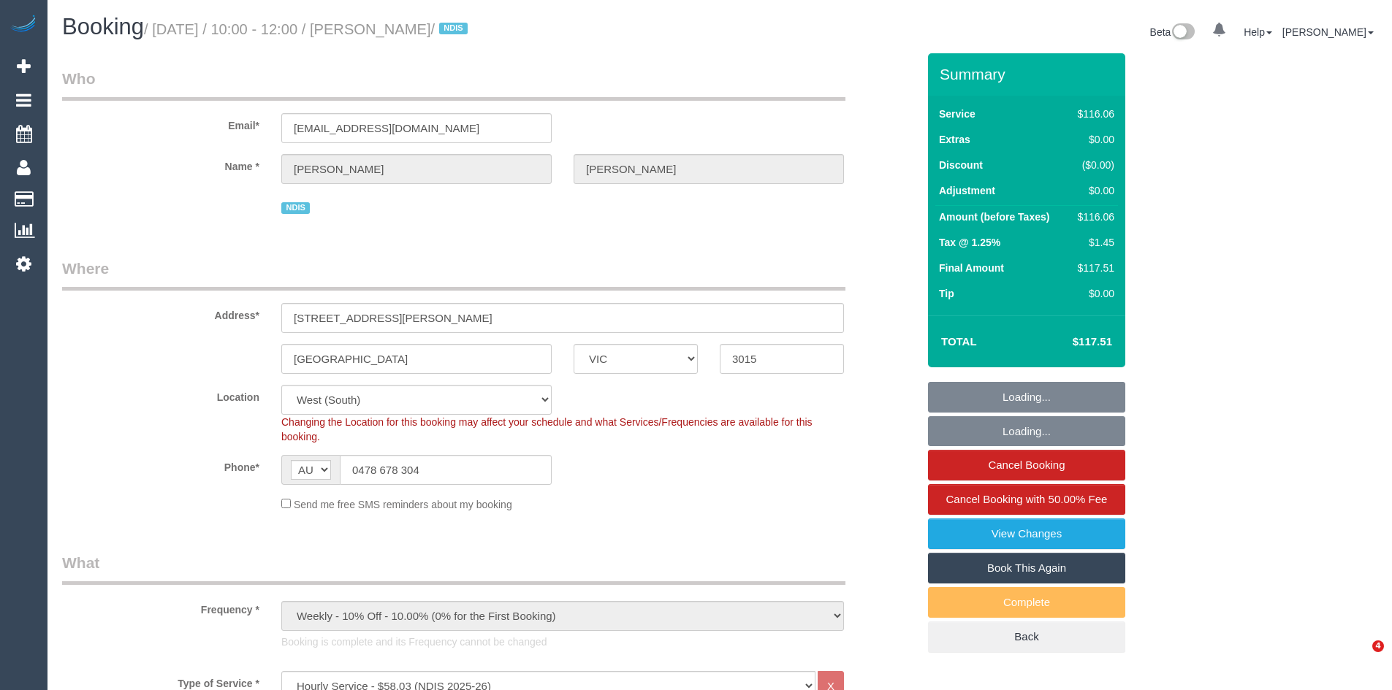
select select "number:23"
select select "number:35"
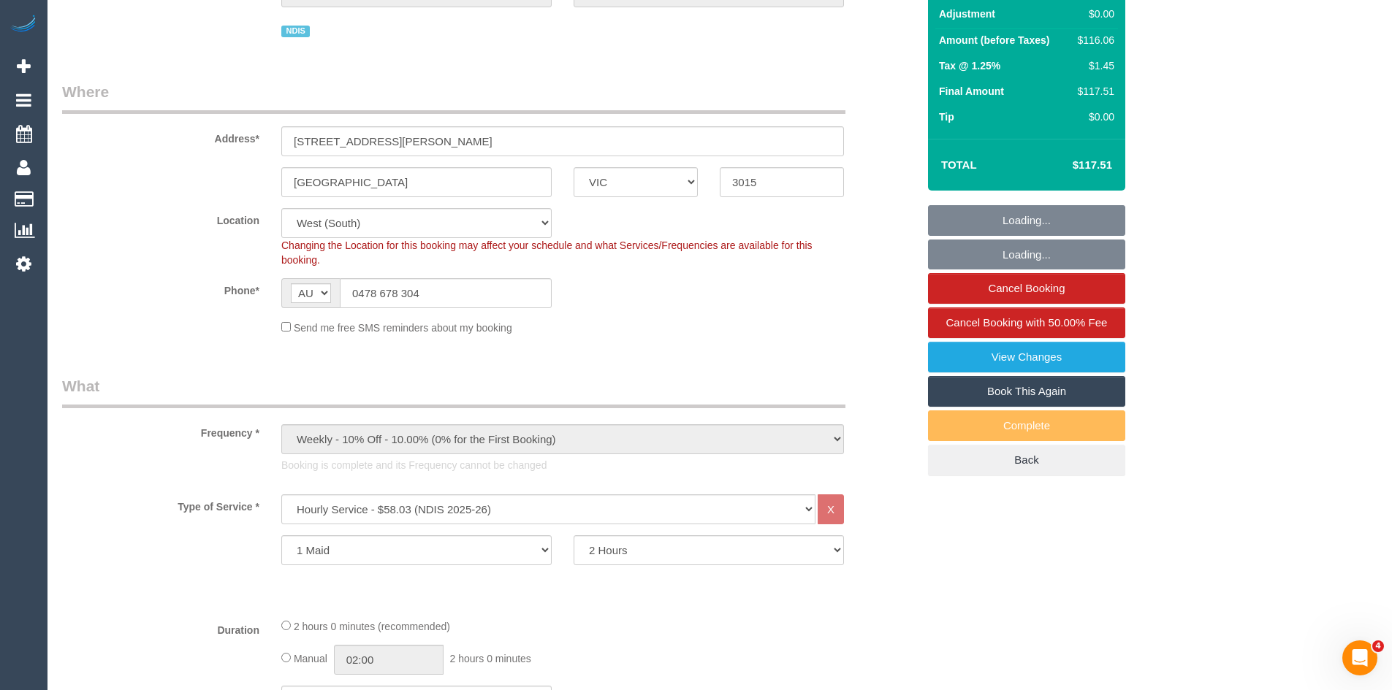
scroll to position [438, 0]
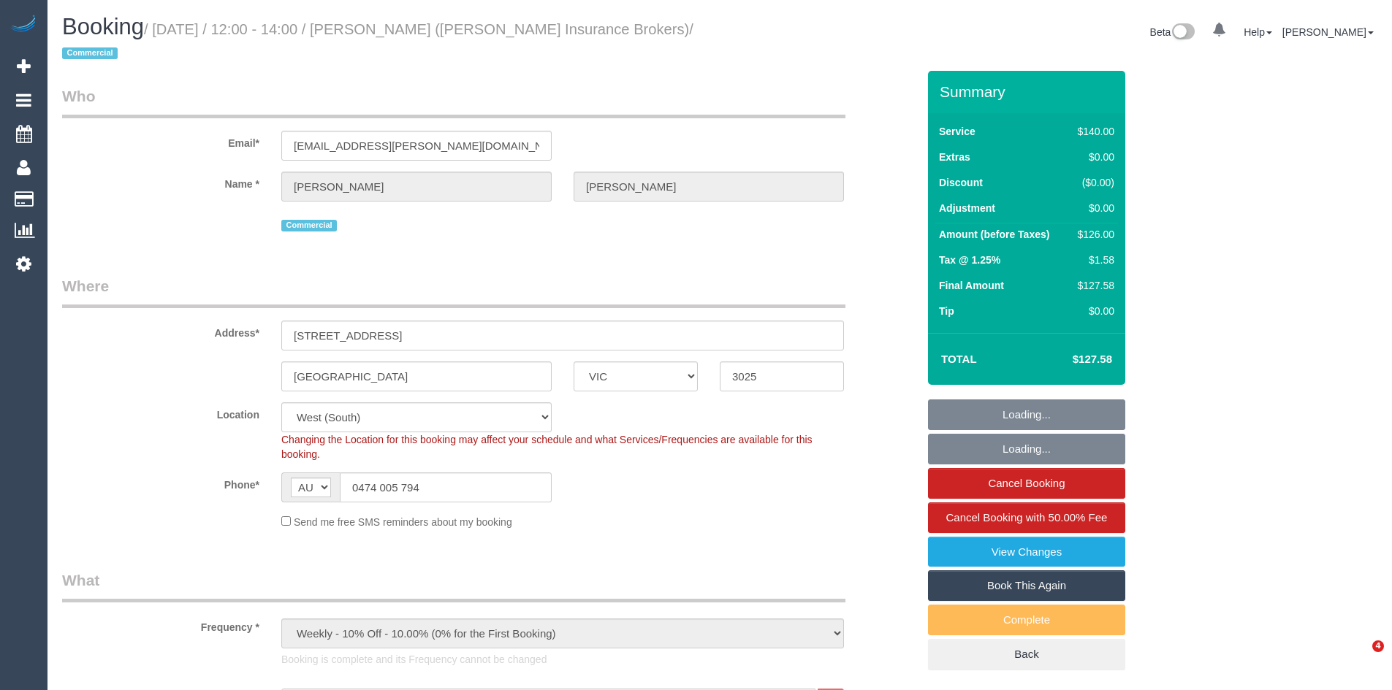
select select "VIC"
select select "string:stripe-pm_1PTD6u2GScqysDRVtBuBNvNX"
select select "number:28"
select select "number:17"
select select "number:21"
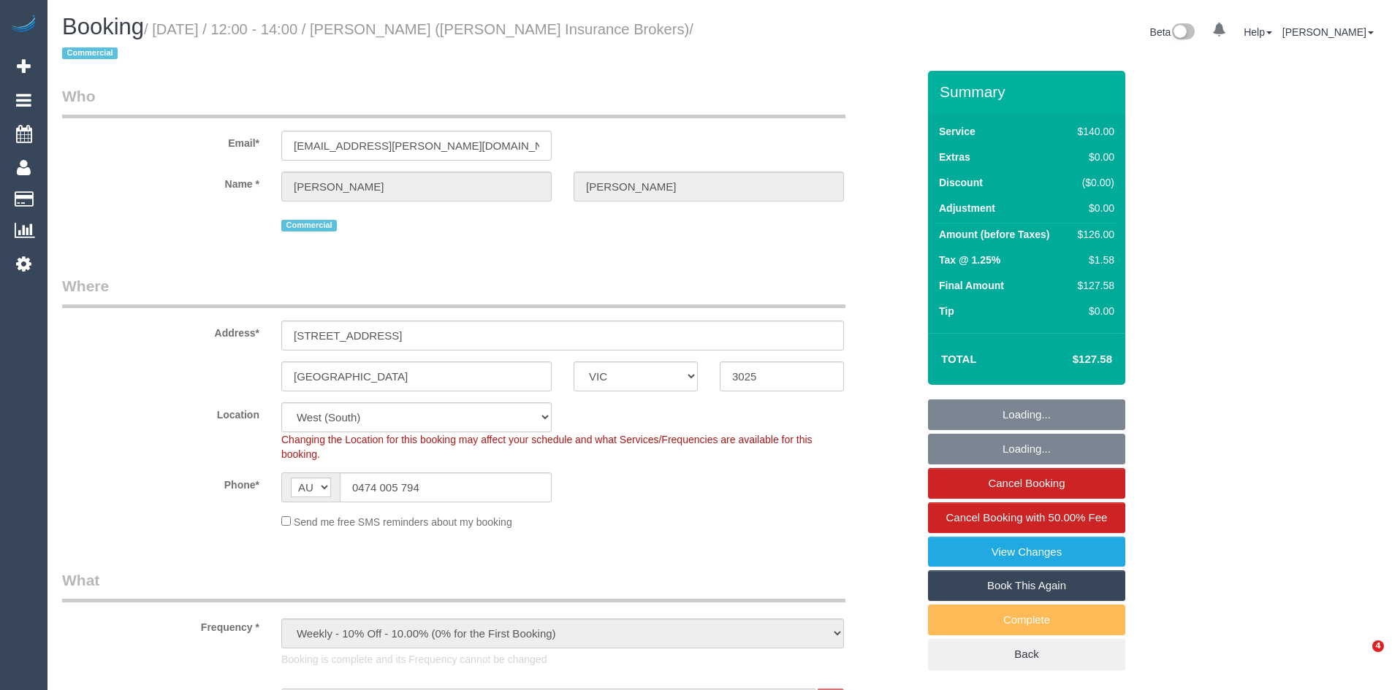
select select "number:24"
select select "number:33"
select select "number:26"
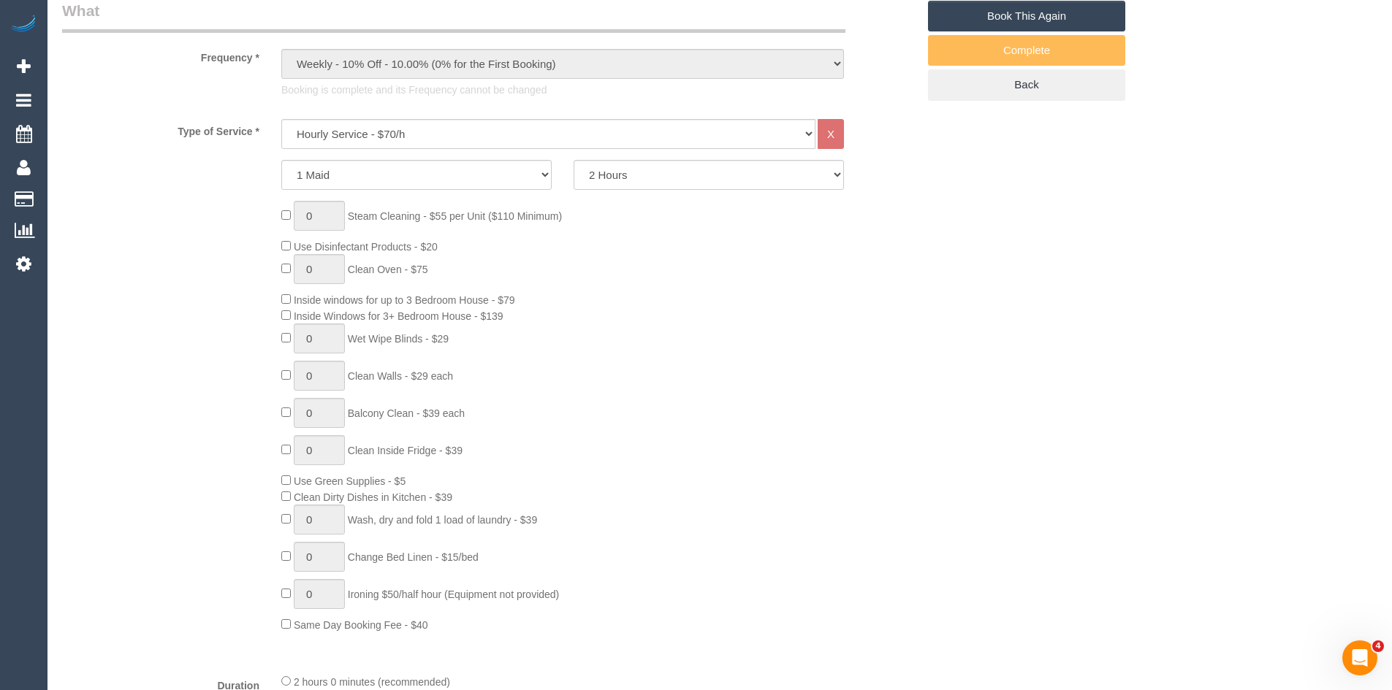
scroll to position [584, 0]
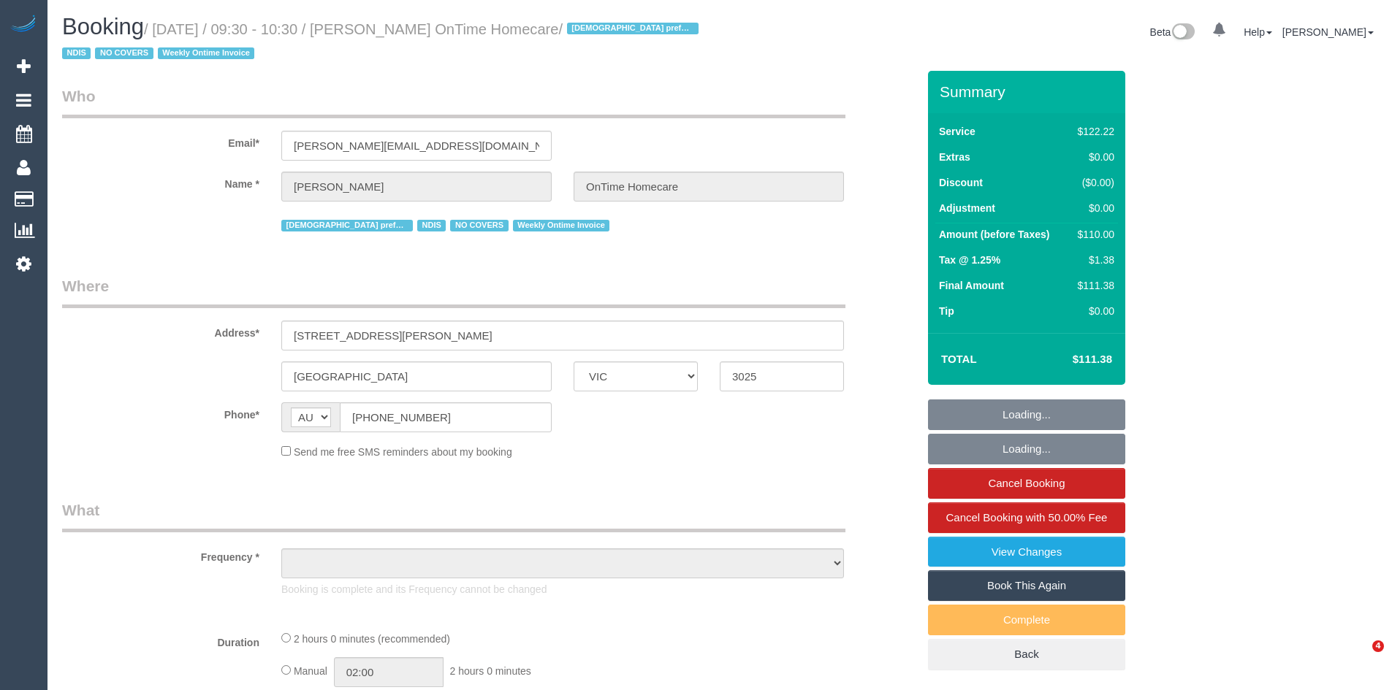
select select "VIC"
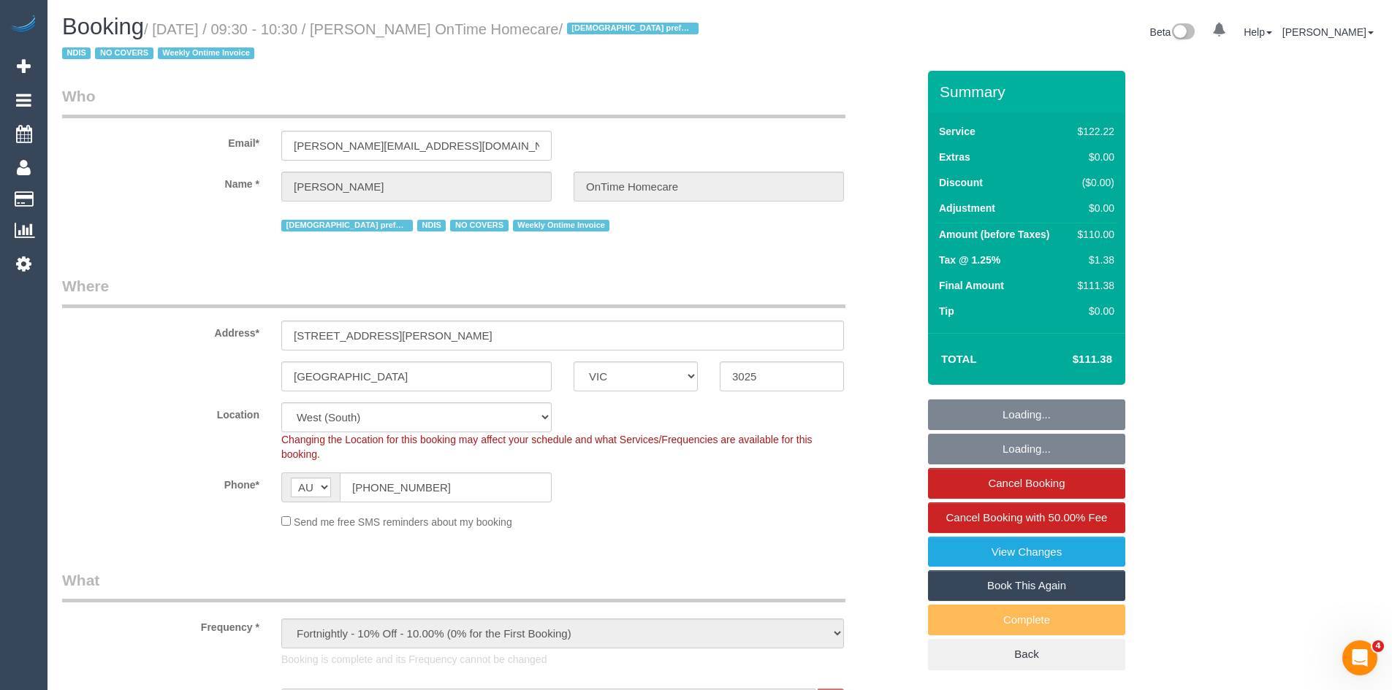
select select "object:1221"
select select "number:29"
select select "number:14"
select select "number:19"
select select "number:36"
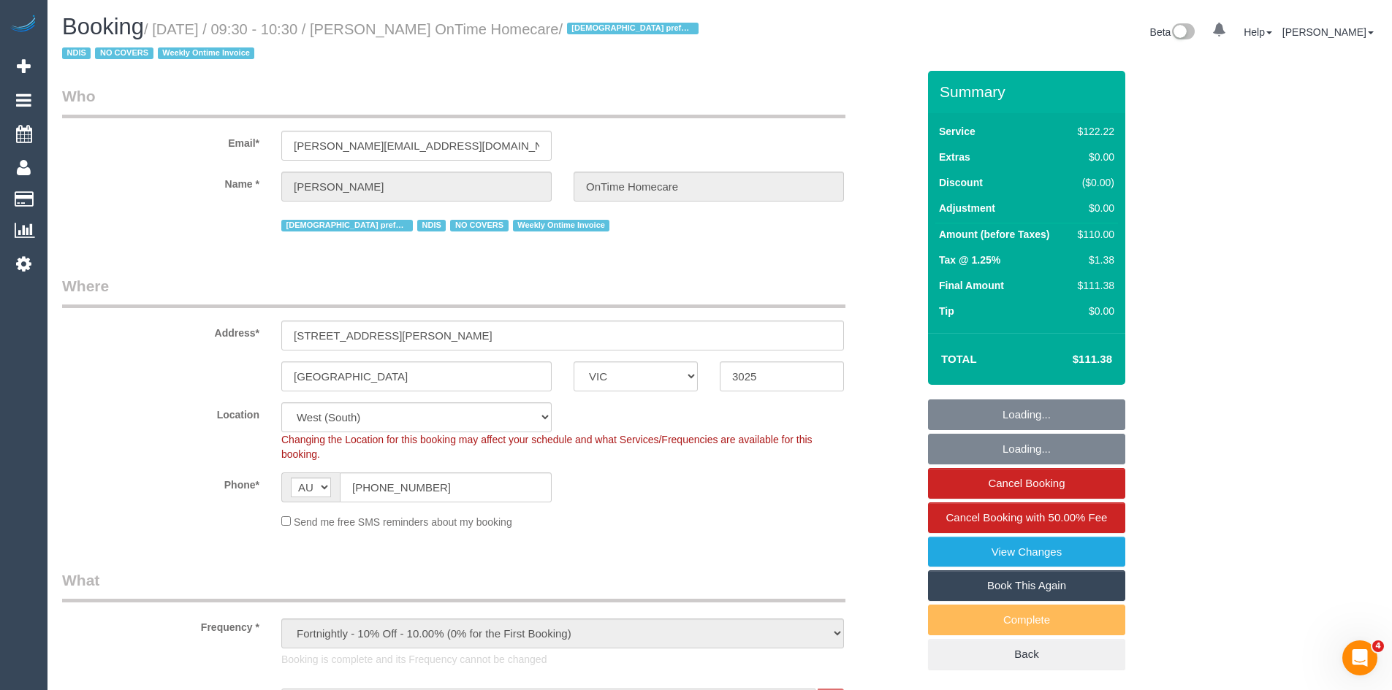
select select "number:35"
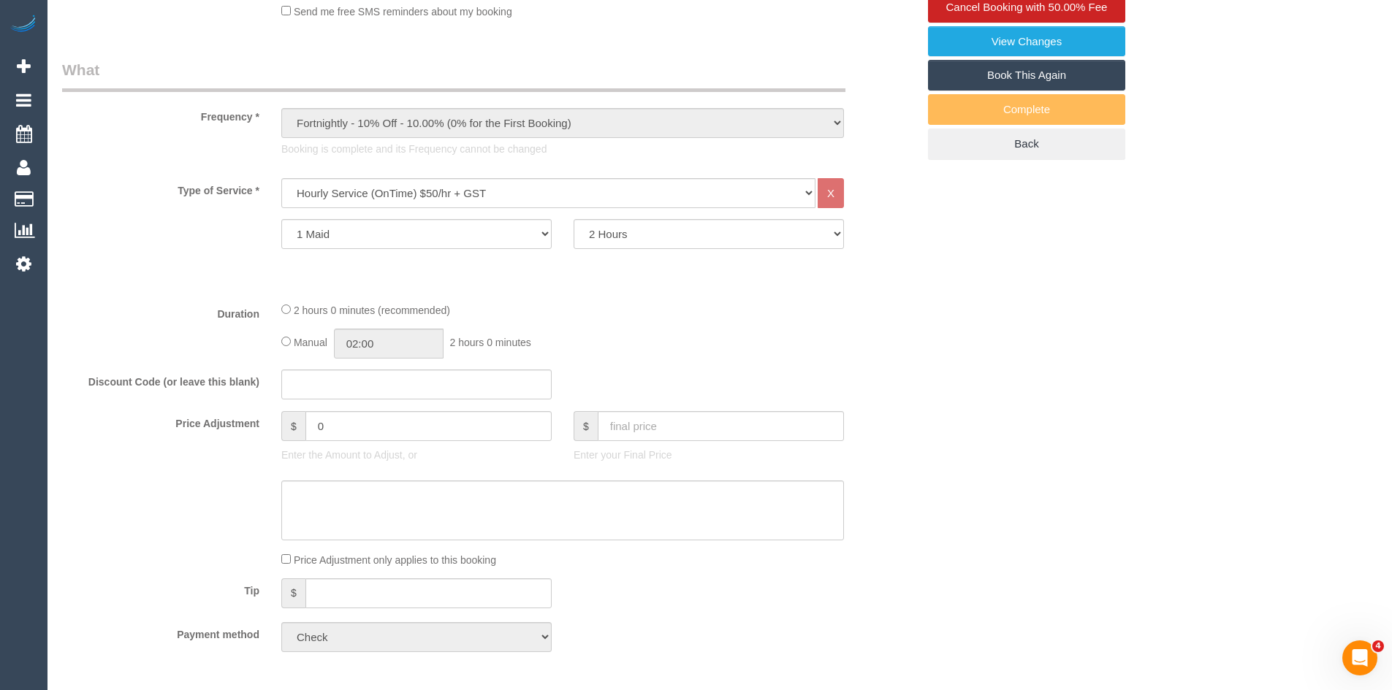
scroll to position [511, 0]
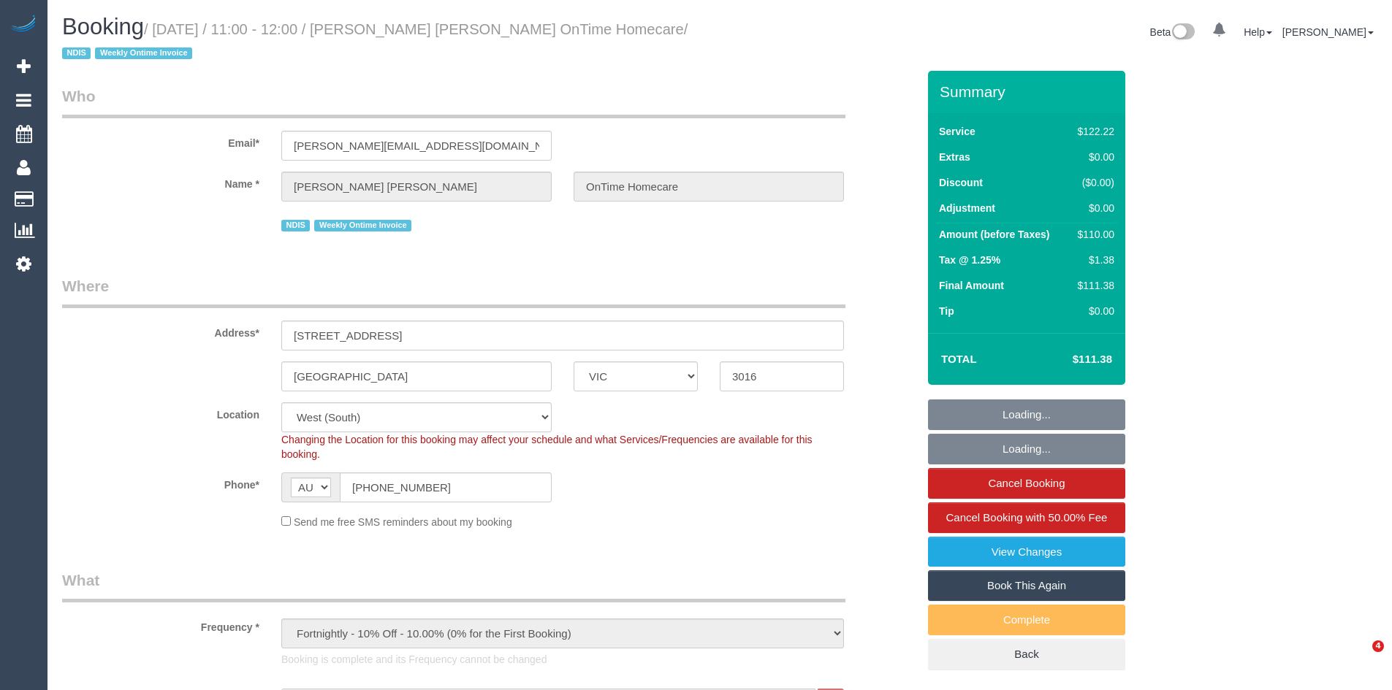
select select "VIC"
select select "number:28"
select select "number:14"
select select "number:19"
select select "number:22"
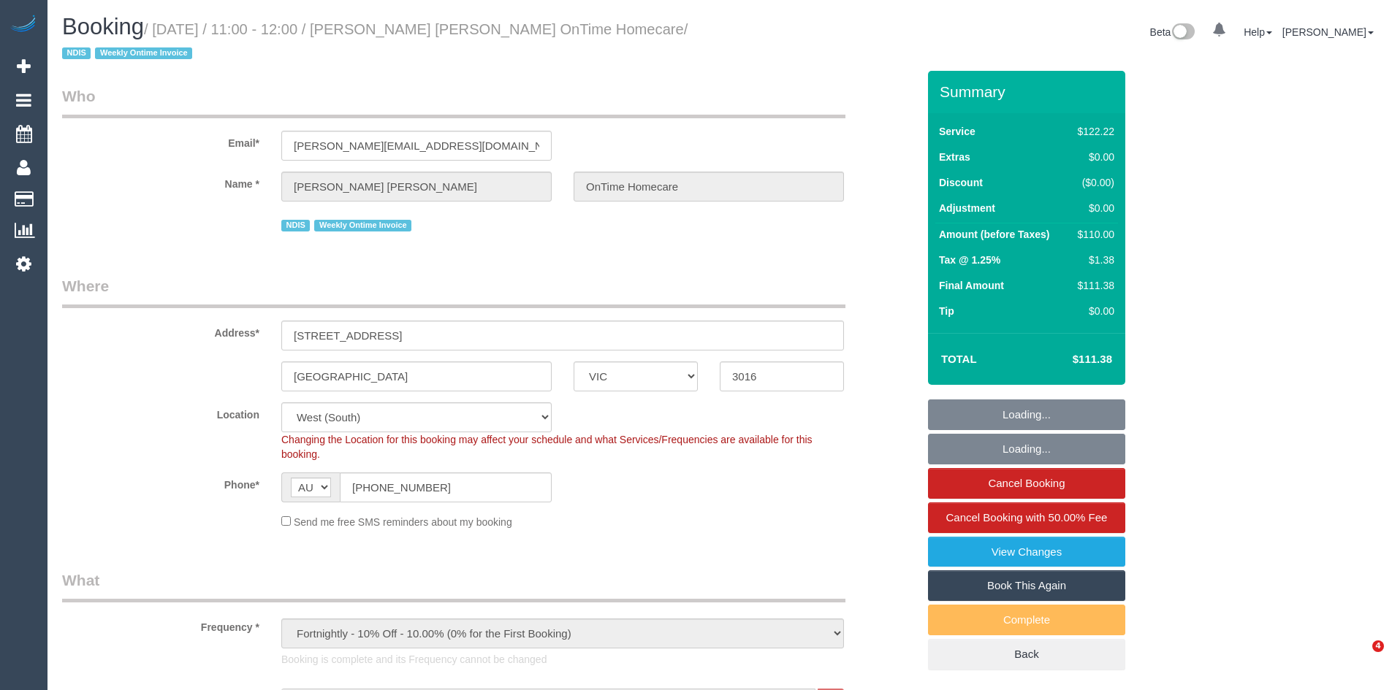
select select "number:35"
select select "object:1228"
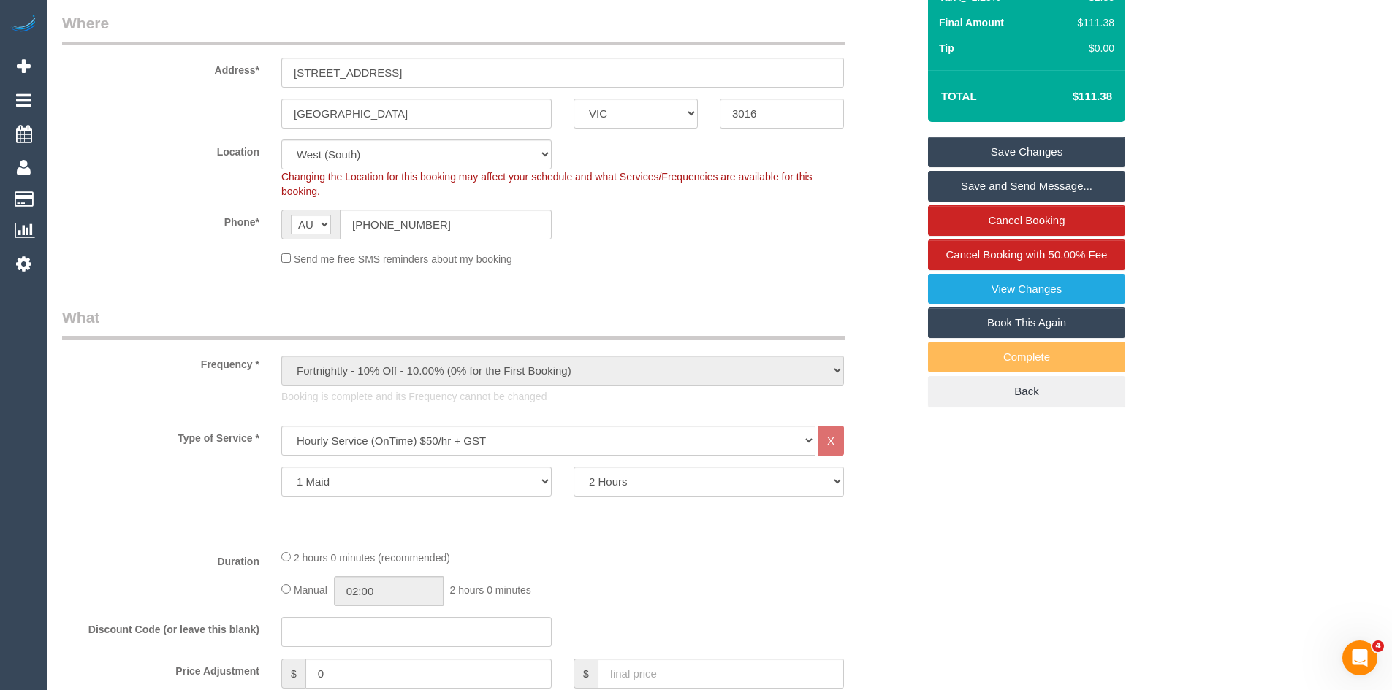
scroll to position [292, 0]
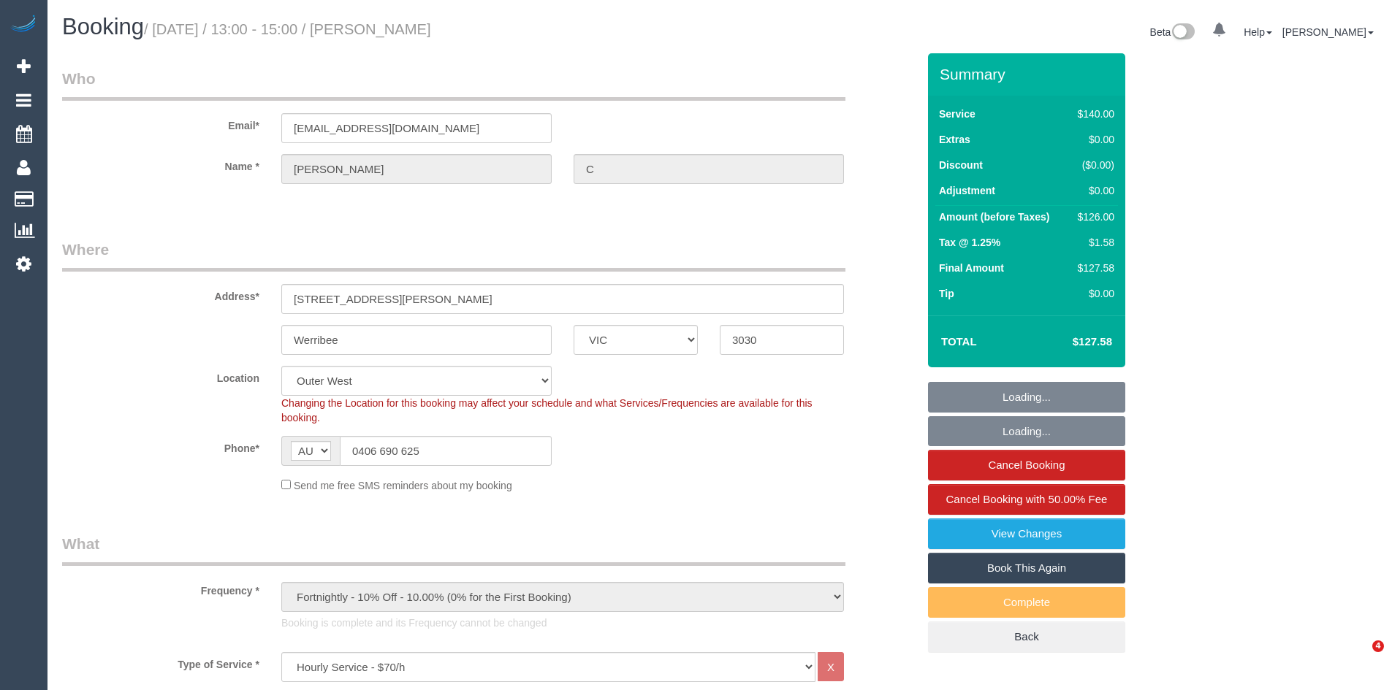
select select "VIC"
select select "number:28"
select select "number:14"
select select "number:19"
select select "number:25"
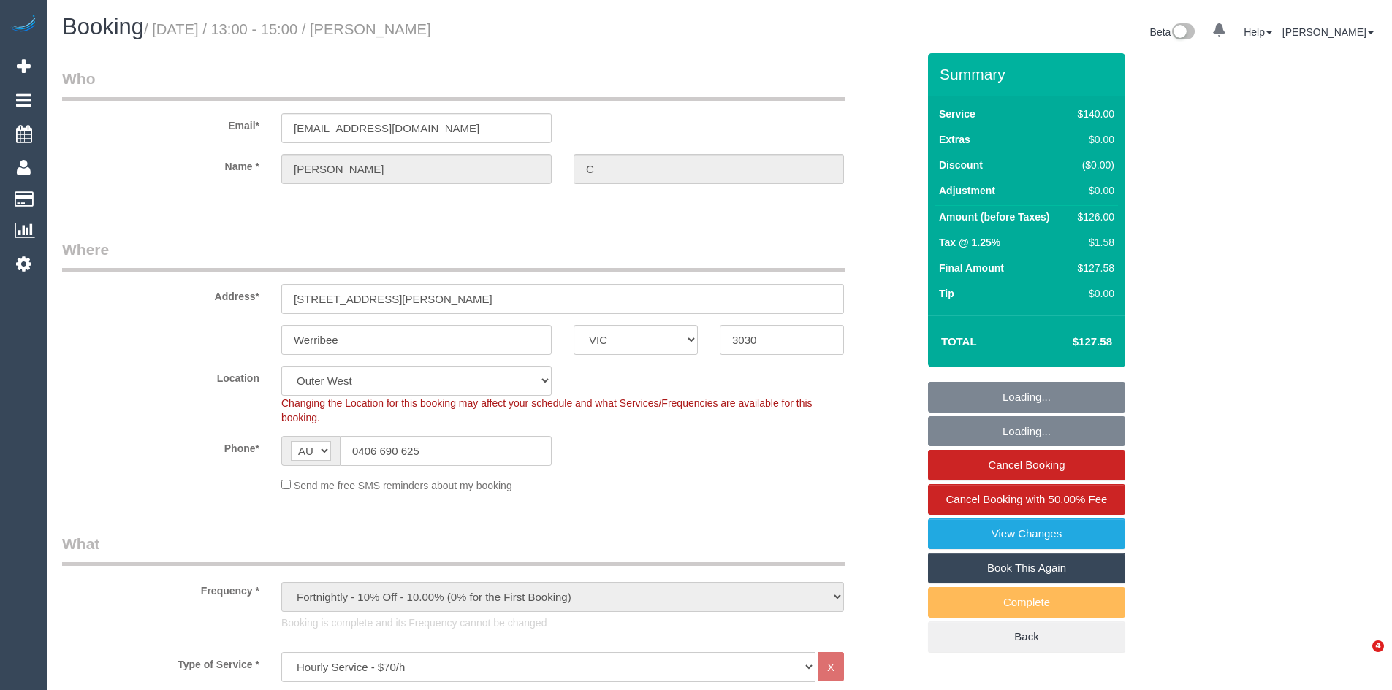
select select "number:34"
select select "number:13"
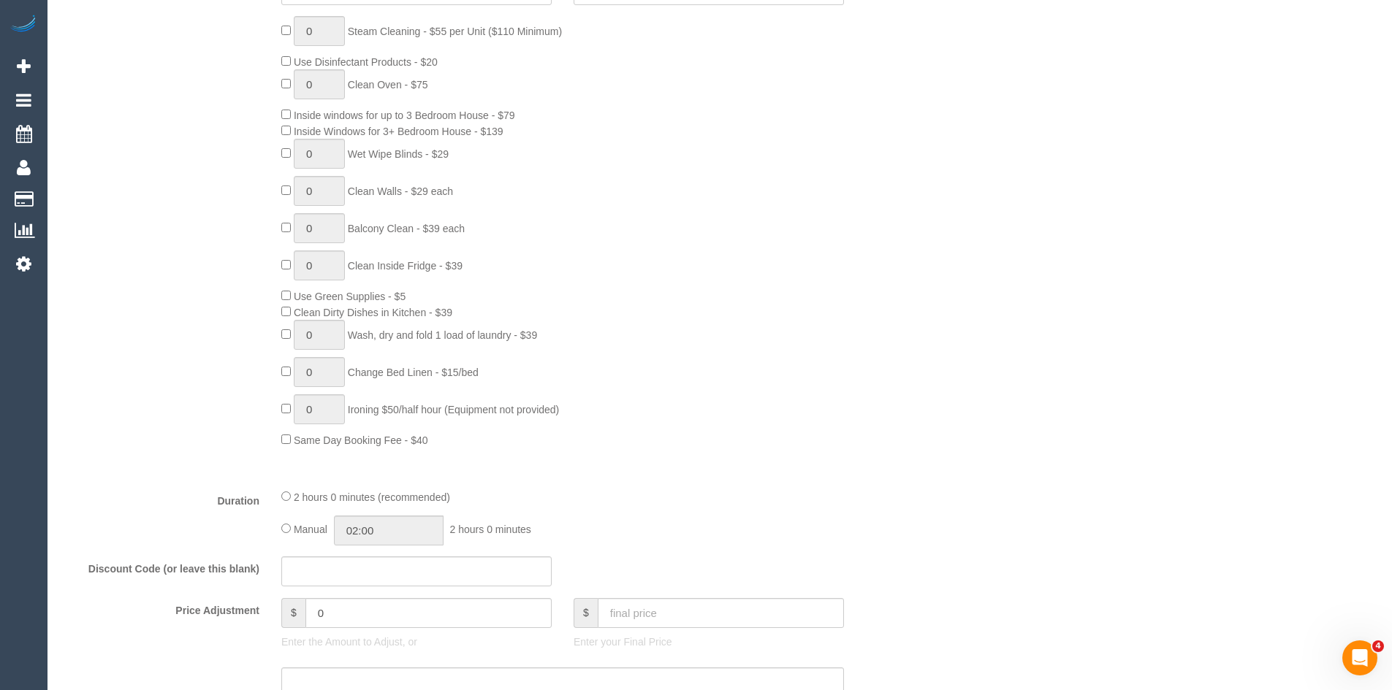
scroll to position [730, 0]
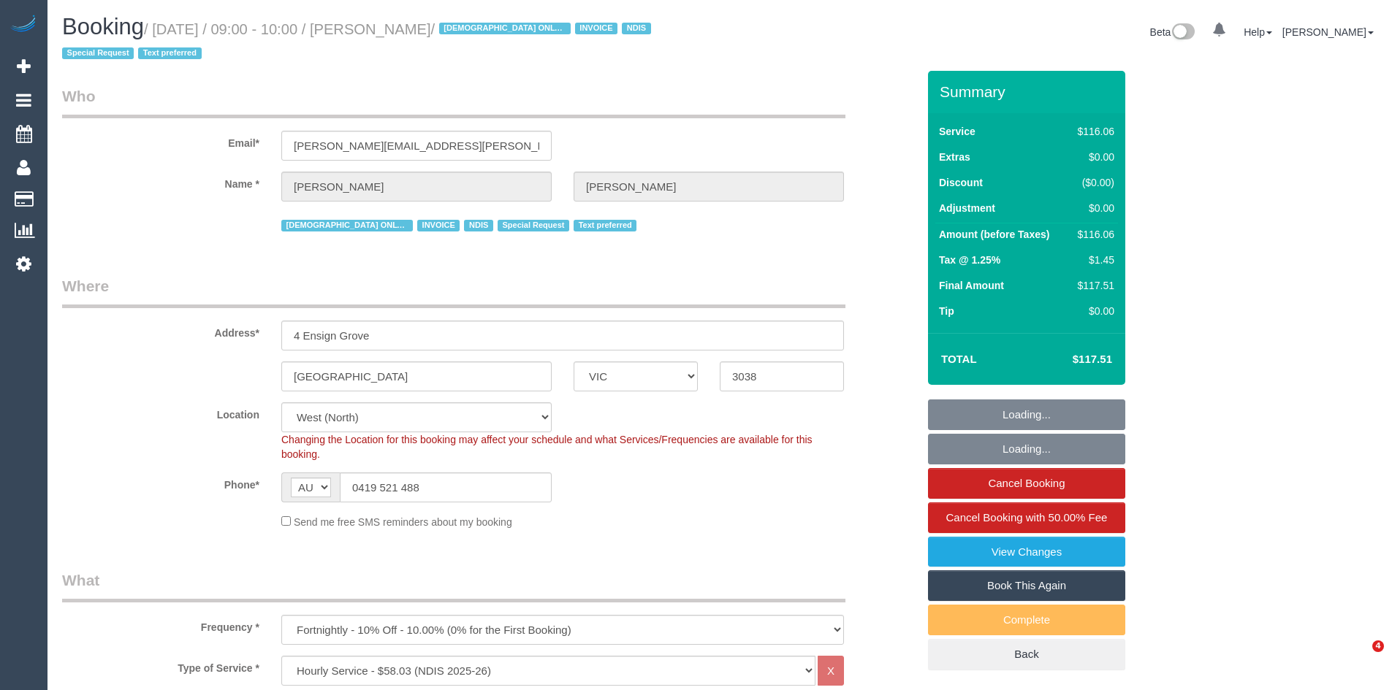
select select "VIC"
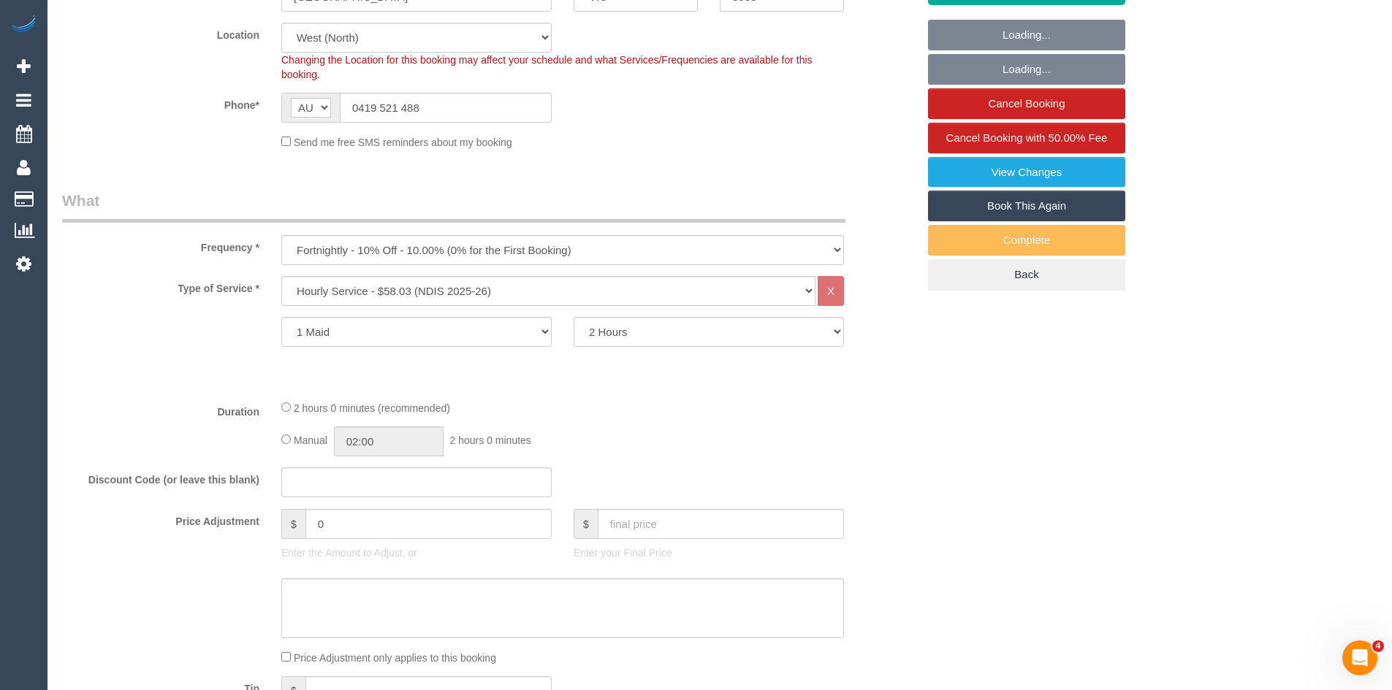
select select "number:28"
select select "number:14"
select select "number:19"
select select "number:25"
select select "number:35"
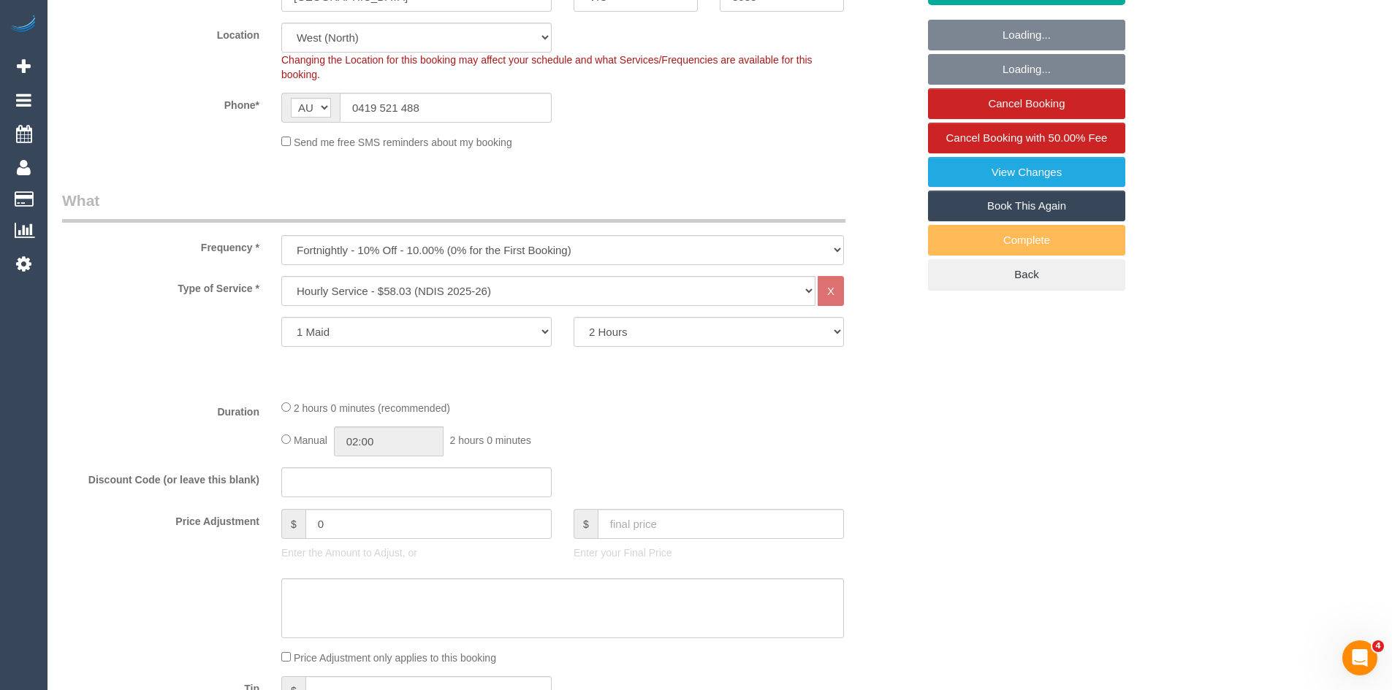
scroll to position [438, 0]
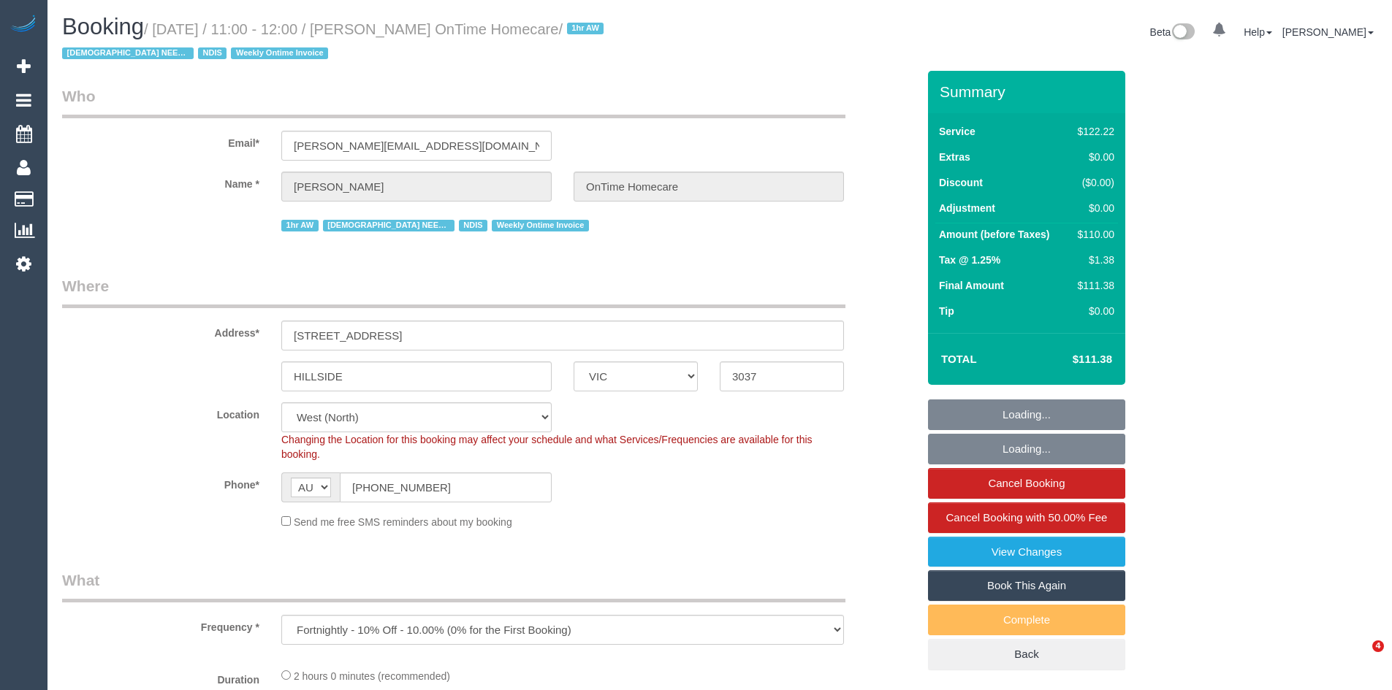
select select "VIC"
select select "number:28"
select select "number:14"
select select "number:19"
select select "number:36"
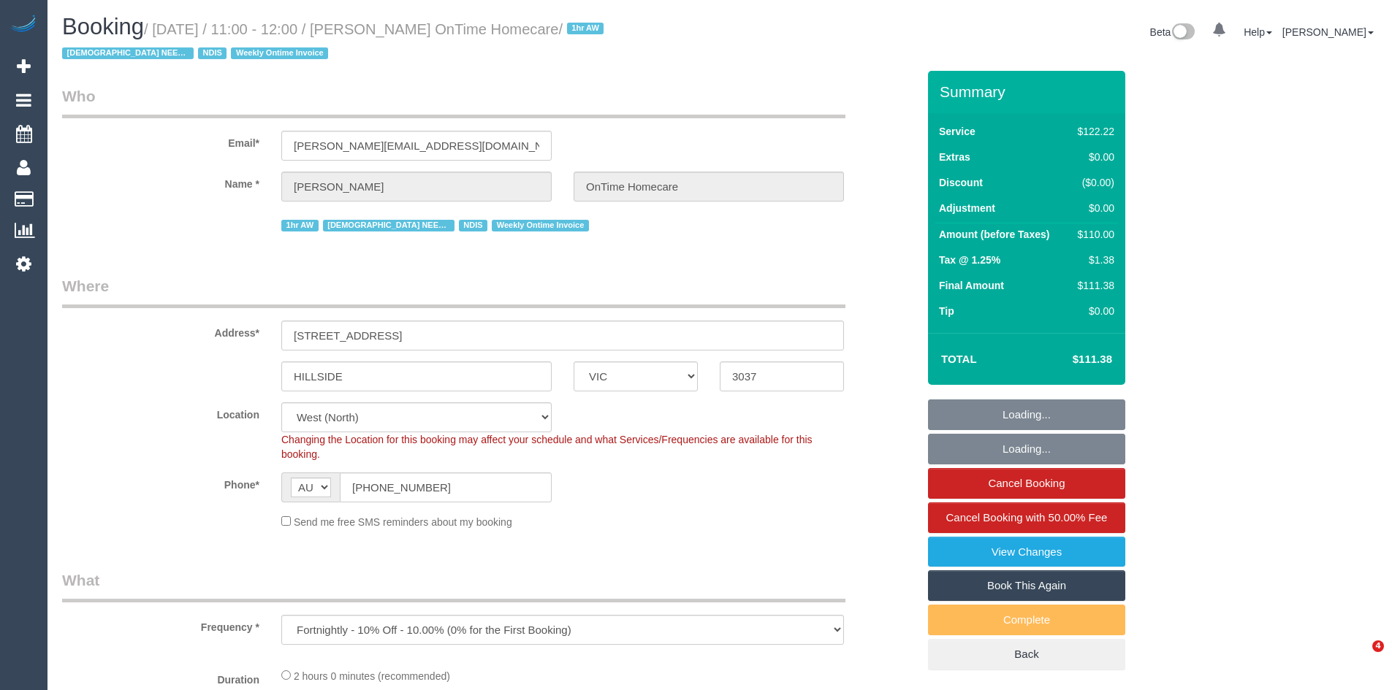
select select "number:35"
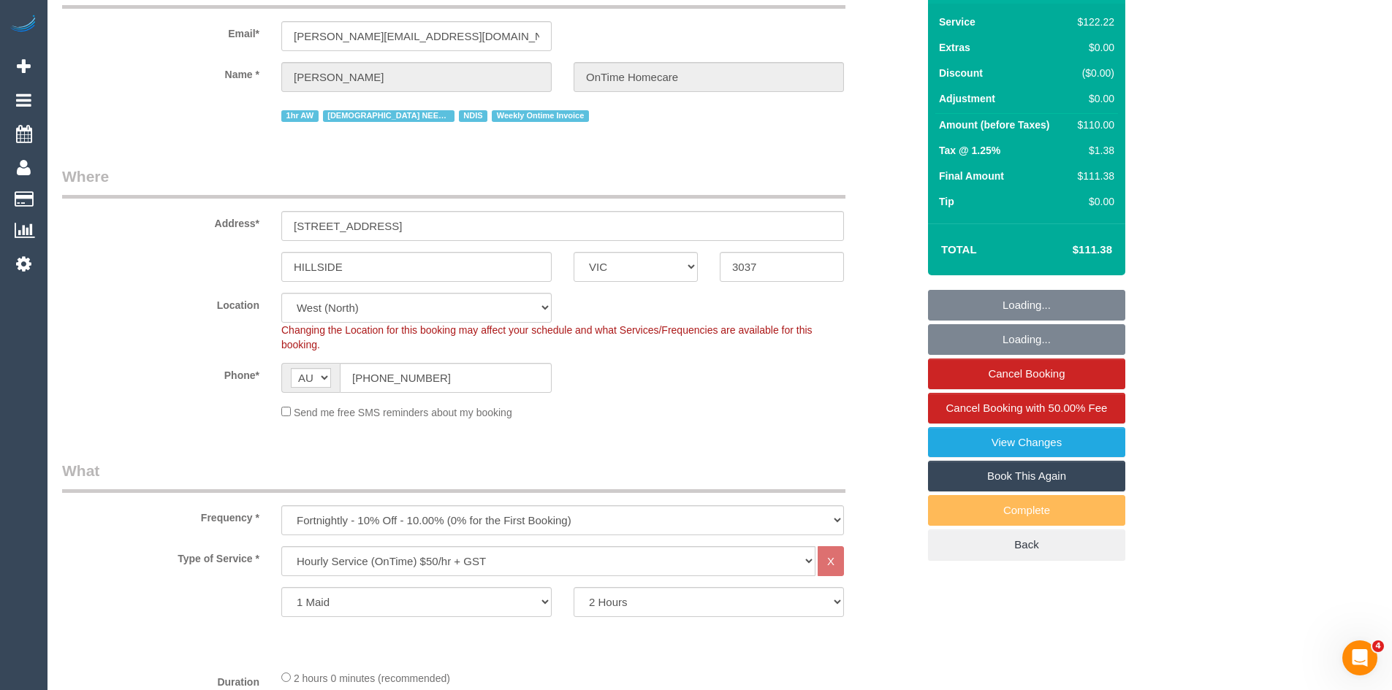
scroll to position [438, 0]
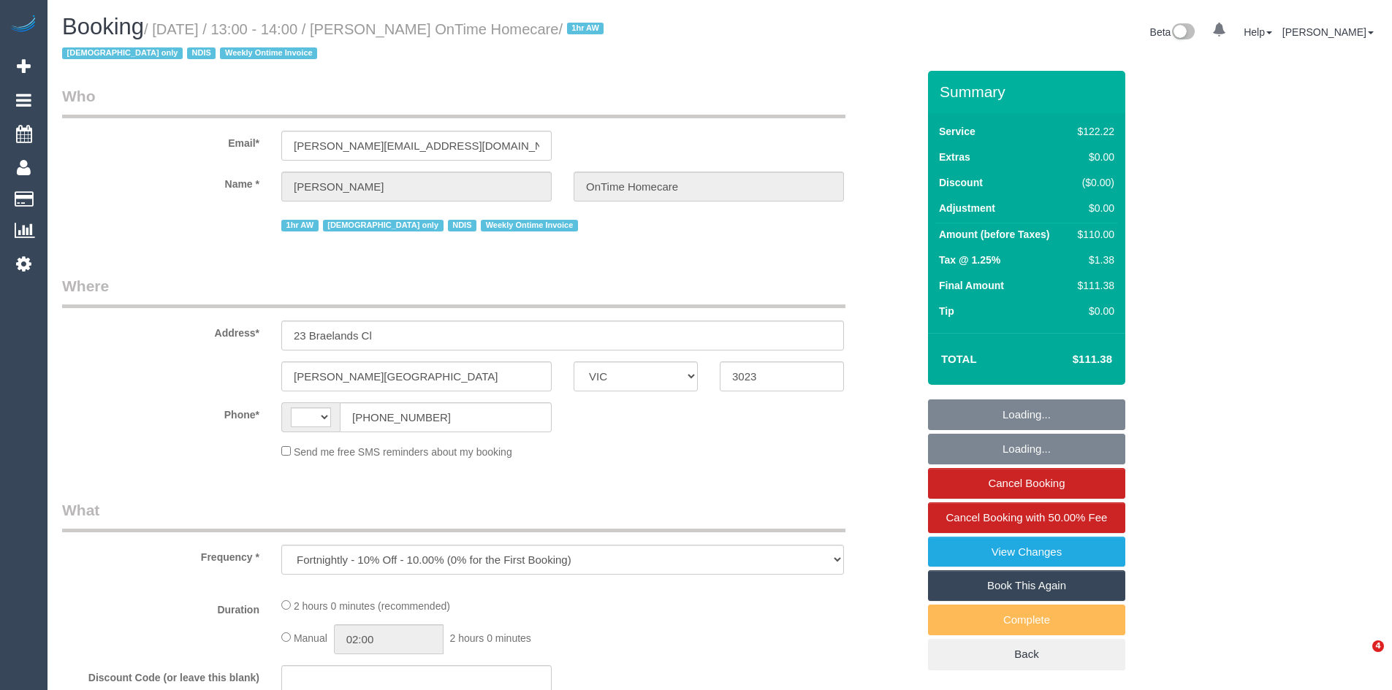
select select "VIC"
select select "object:603"
select select "string:AU"
select select "number:28"
select select "number:14"
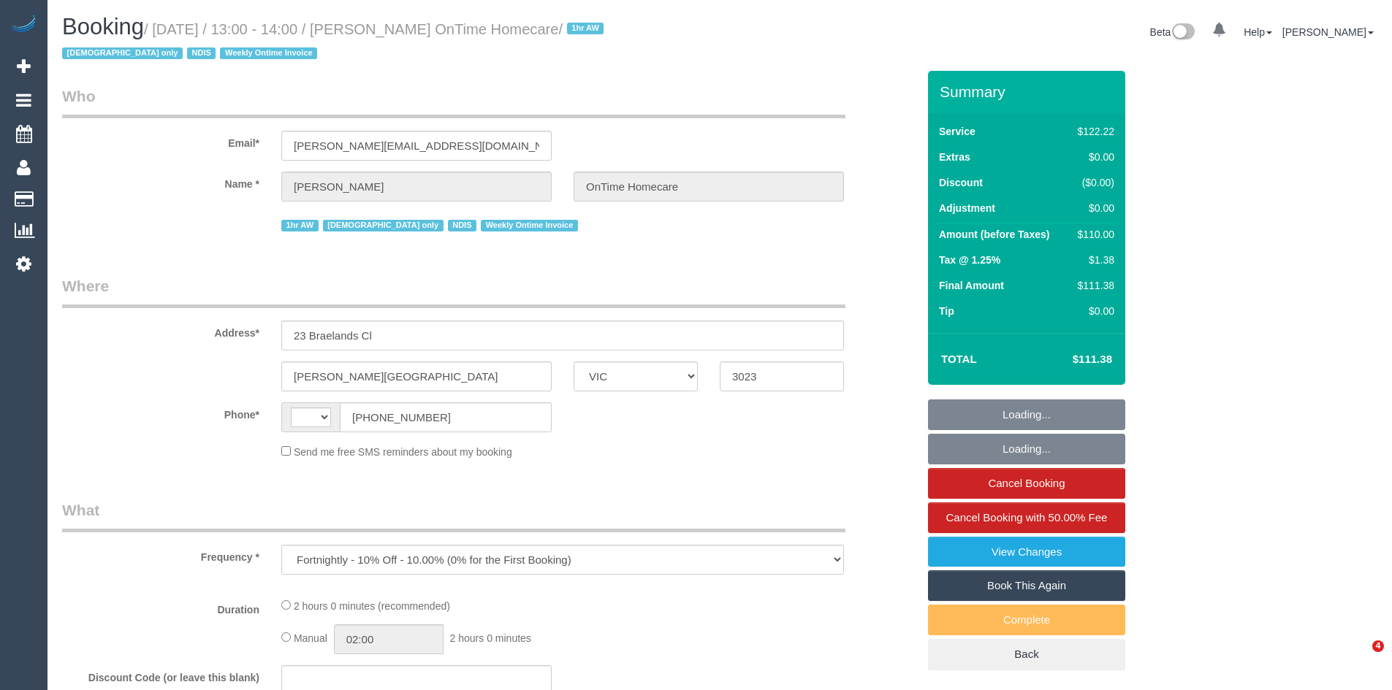
select select "number:19"
select select "number:22"
select select "number:35"
select select "number:12"
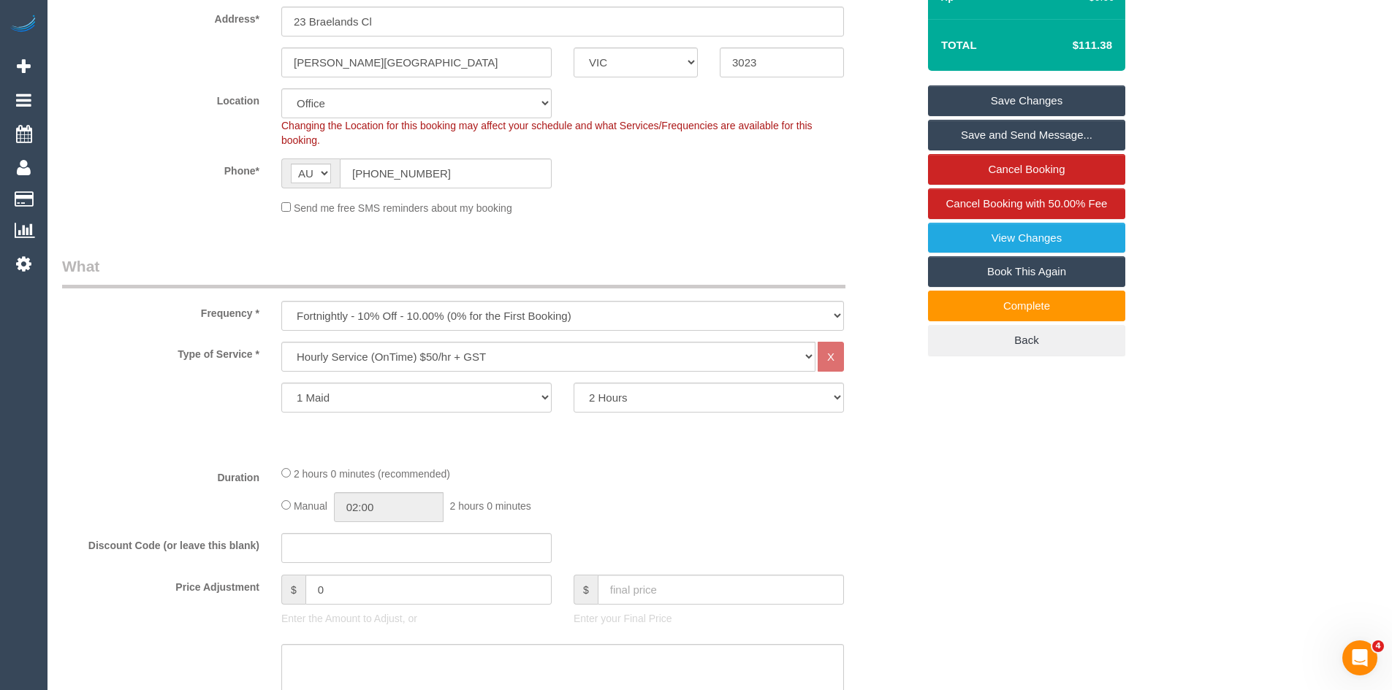
scroll to position [511, 0]
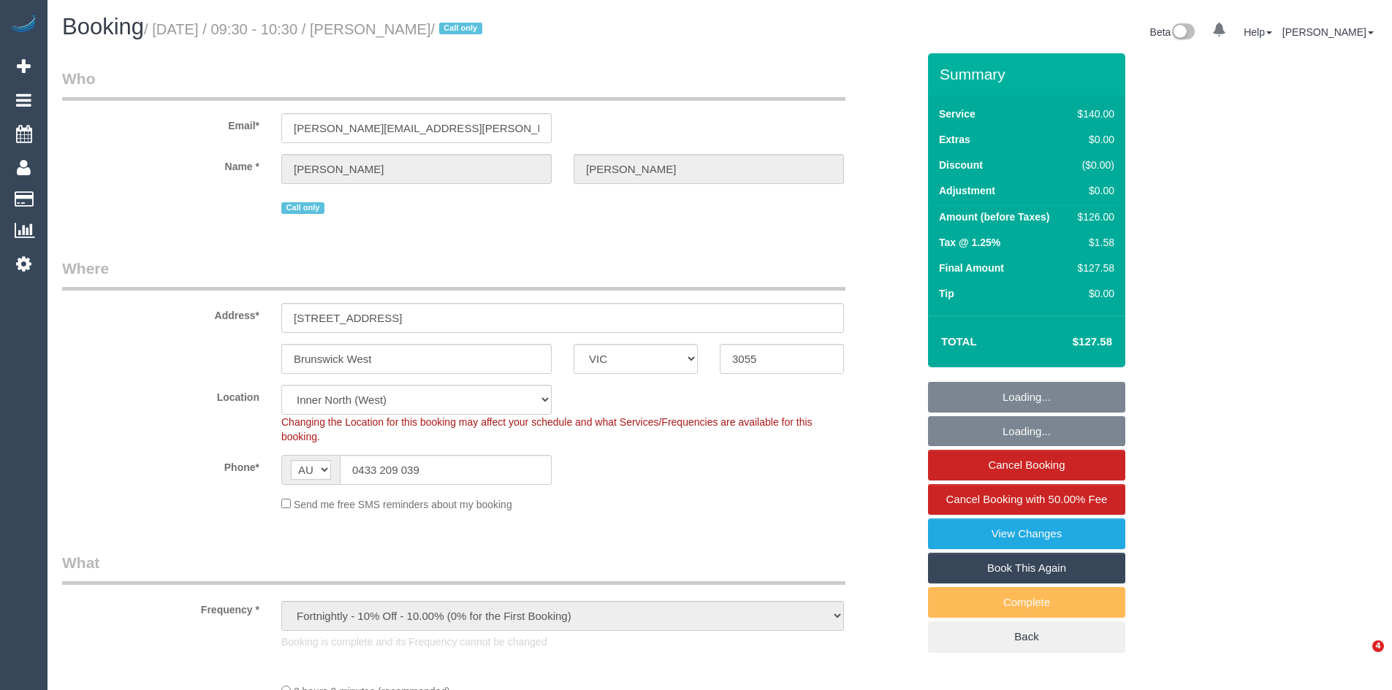
select select "VIC"
select select "object:1730"
select select "string:stripe-pm_1OawYq2GScqysDRV7WiiuCWM"
select select "number:27"
select select "number:14"
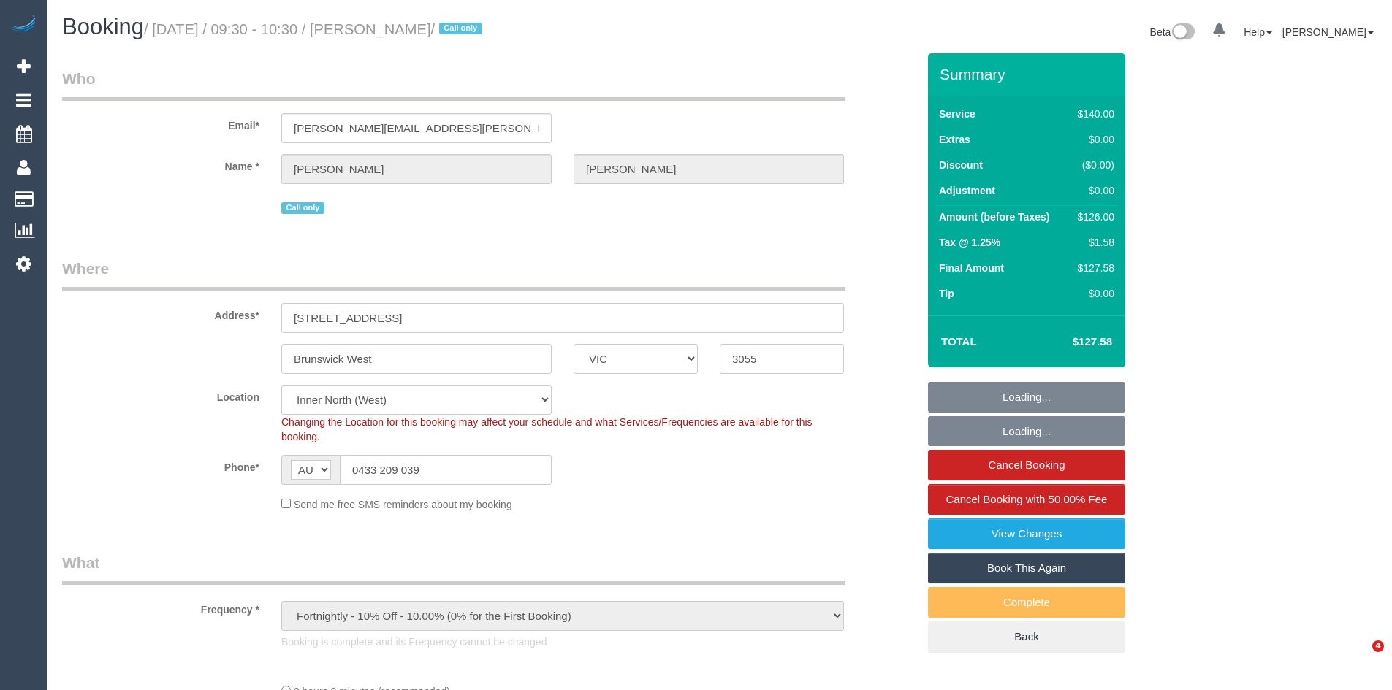
select select "number:19"
select select "number:22"
select select "number:34"
select select "number:26"
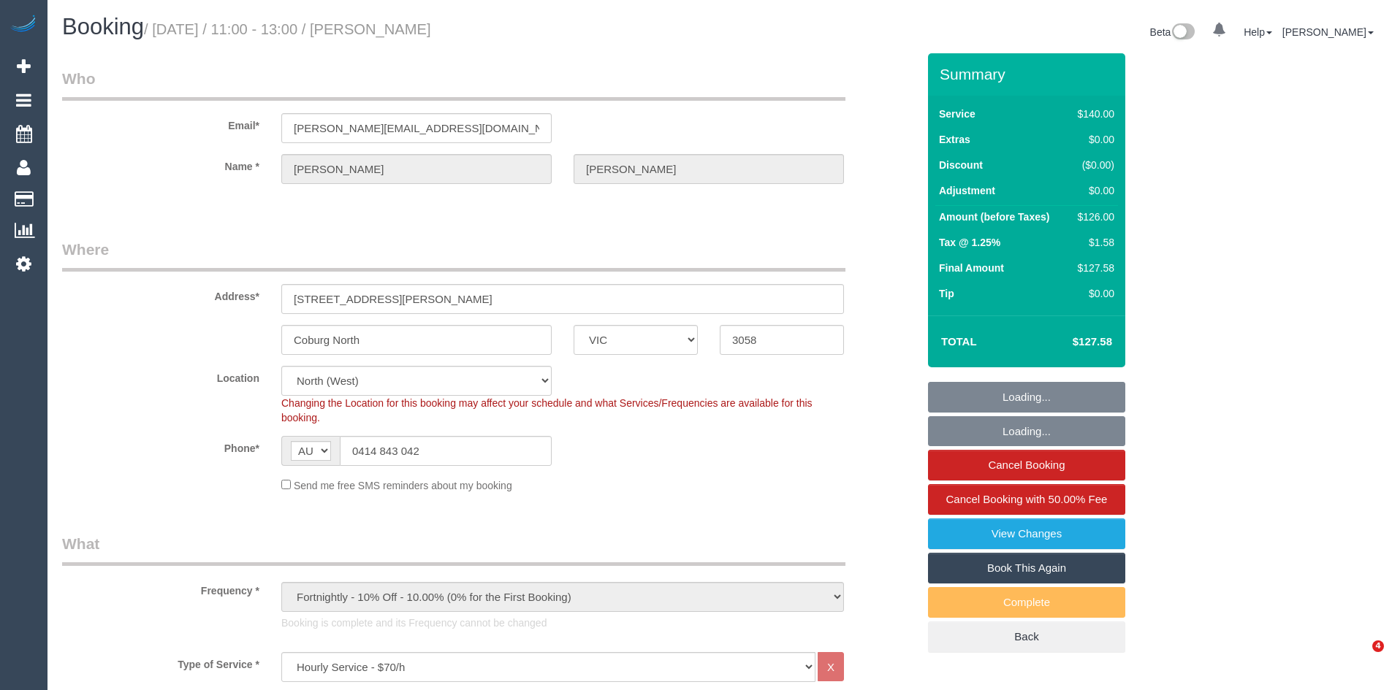
select select "VIC"
select select "number:27"
select select "number:14"
select select "number:19"
select select "number:22"
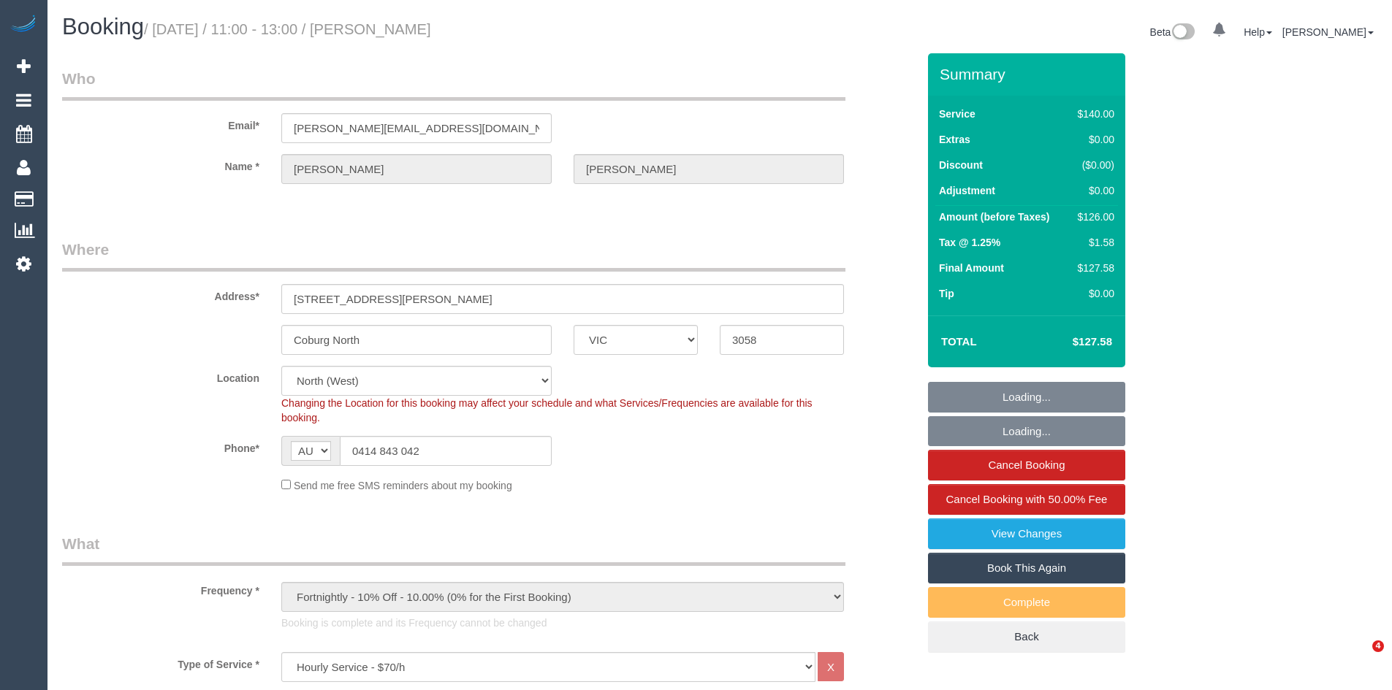
select select "number:34"
select select "number:11"
